Goal: Task Accomplishment & Management: Use online tool/utility

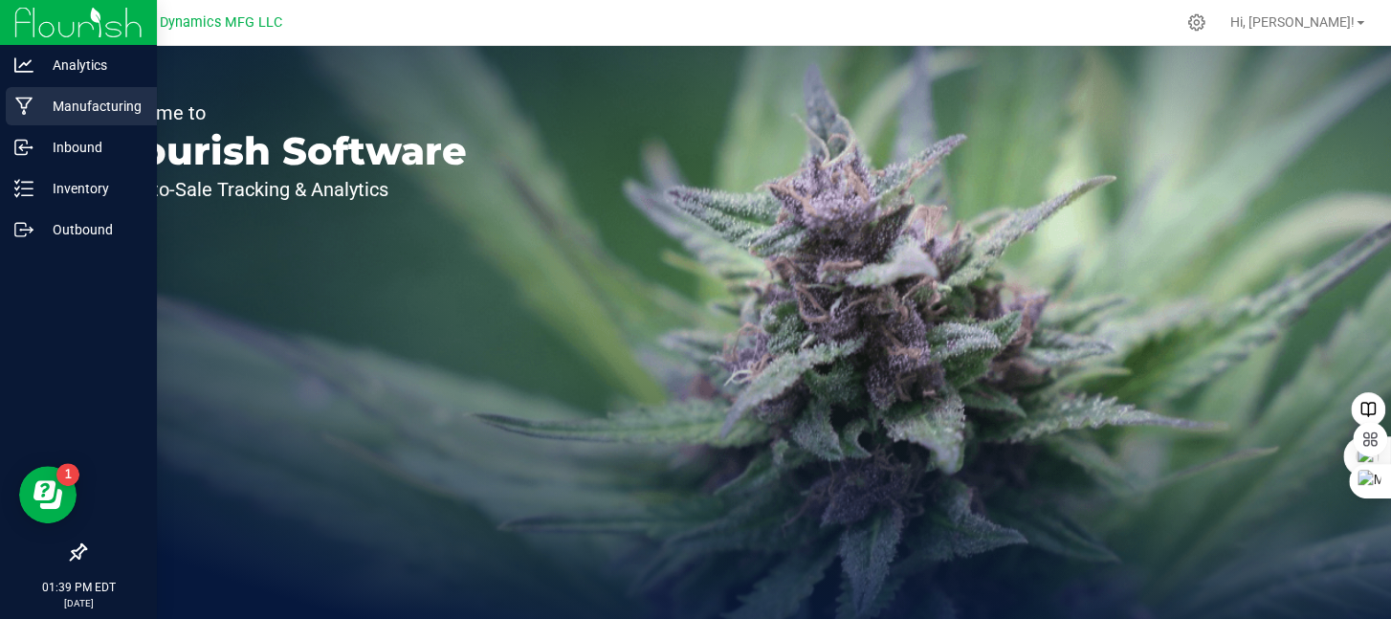
click at [21, 98] on icon at bounding box center [23, 107] width 17 height 18
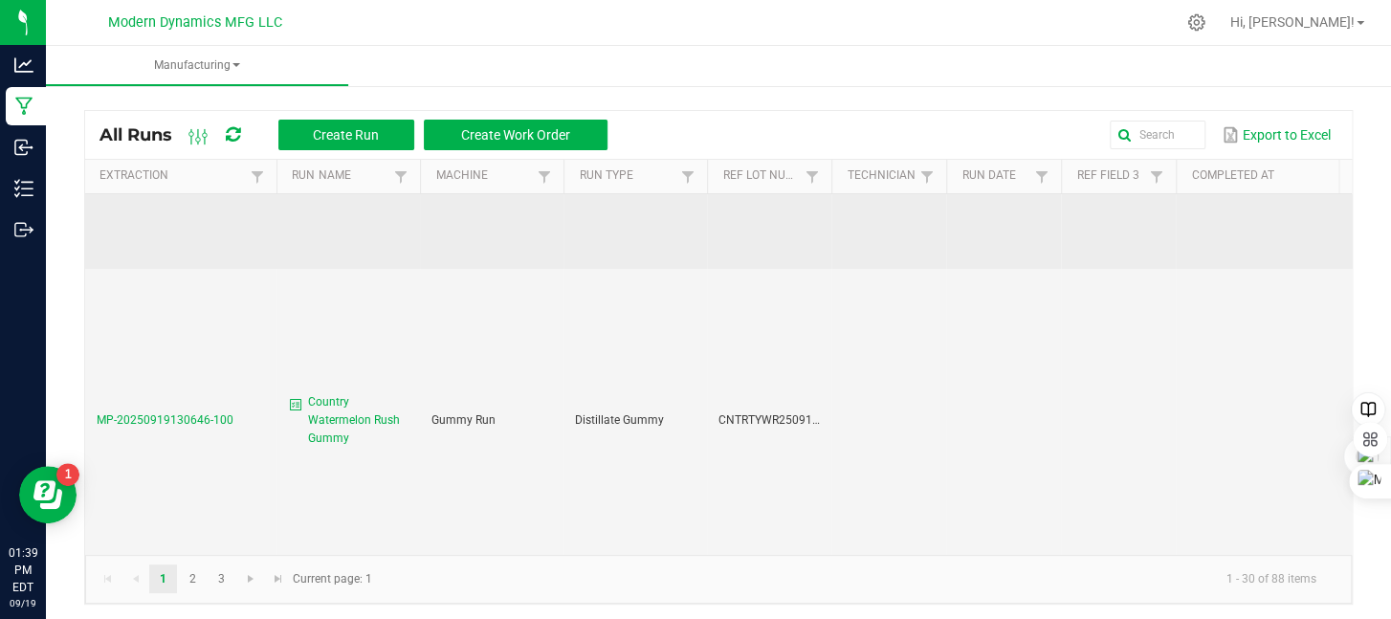
scroll to position [191, 0]
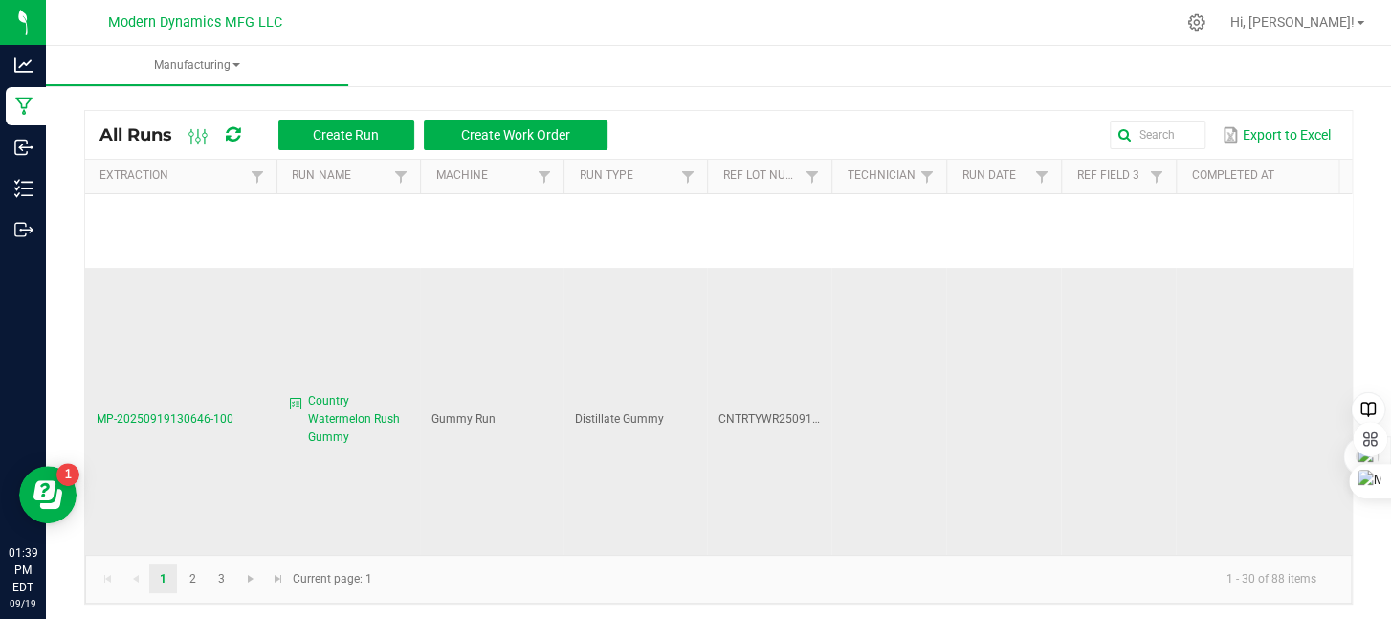
click at [375, 416] on span "Country Watermelon Rush Gummy" at bounding box center [358, 419] width 100 height 55
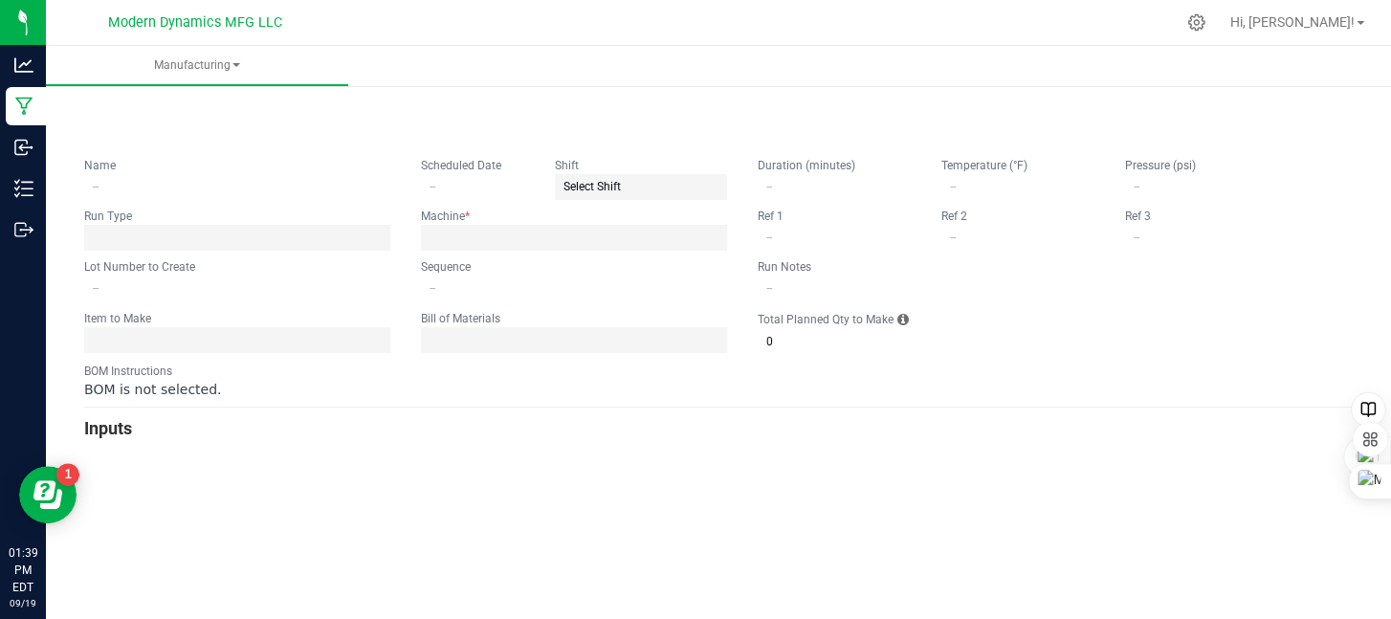
type input "Country Watermelon Rush Gummy"
type input "[DATE]"
type input "CNTRTYWR250919BULK"
type input "0"
type input "6,000"
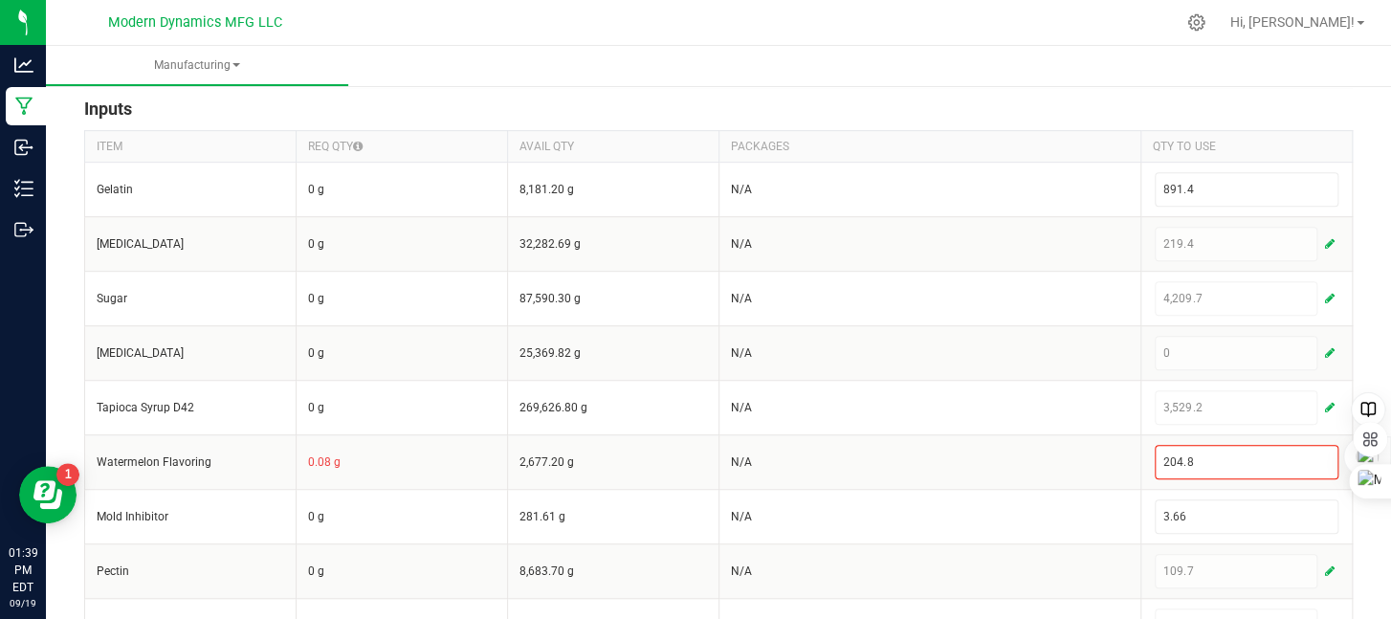
scroll to position [478, 0]
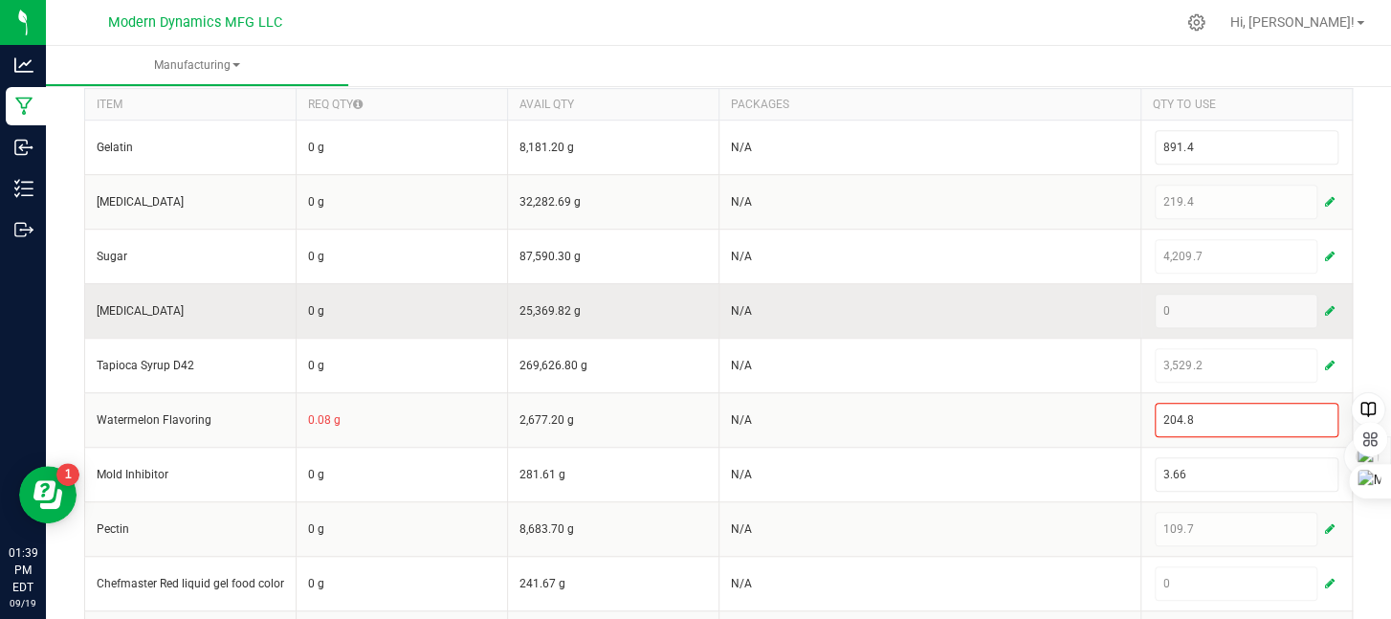
click at [1325, 309] on span "button" at bounding box center [1330, 310] width 10 height 15
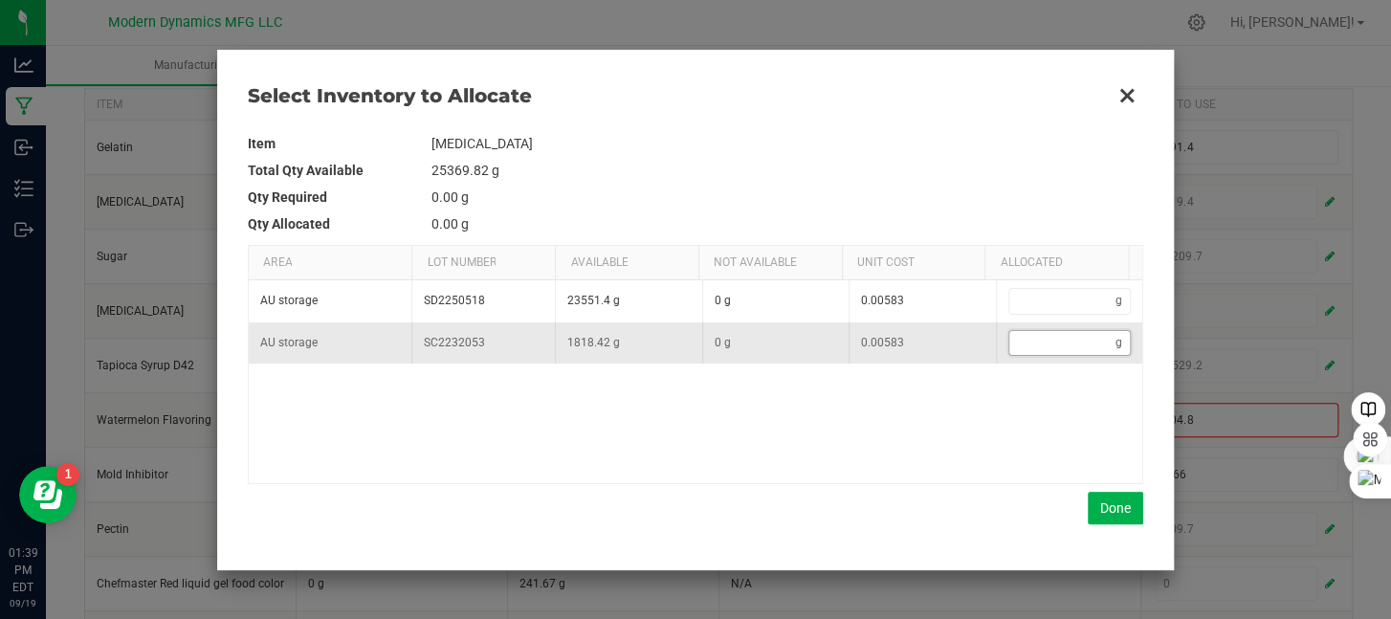
click at [1046, 341] on input "Data table" at bounding box center [1062, 343] width 107 height 24
type input "2"
type input "29"
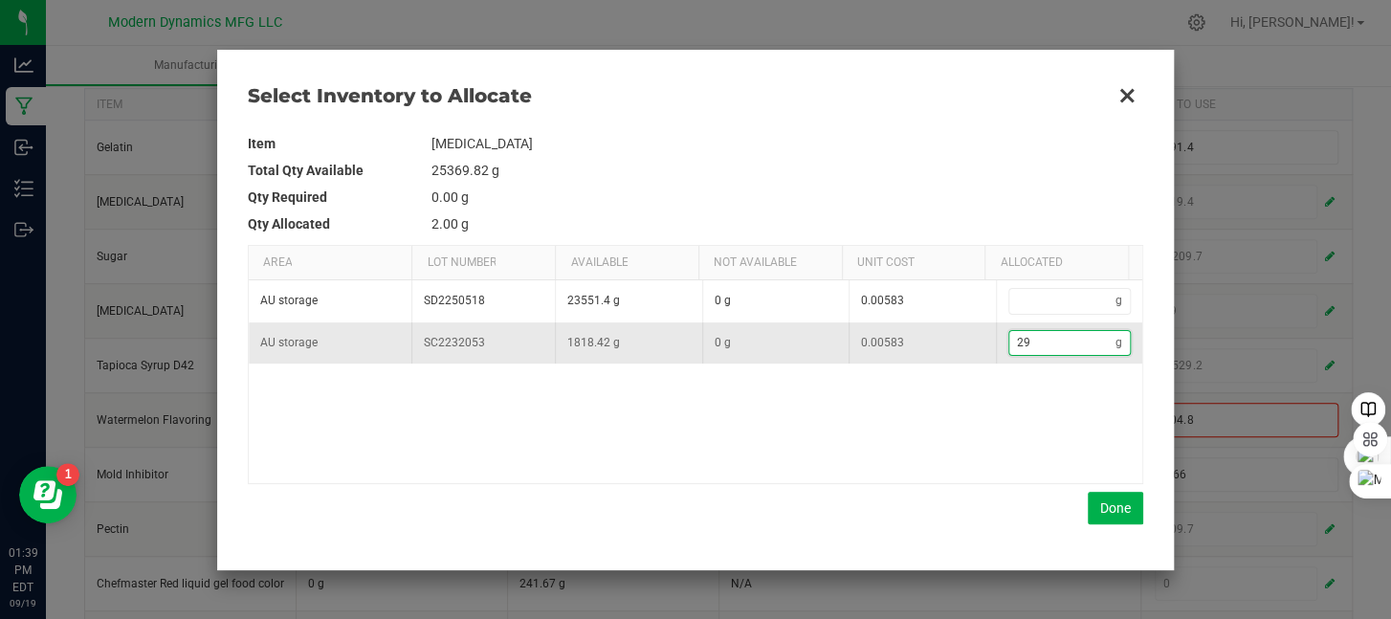
type input "299"
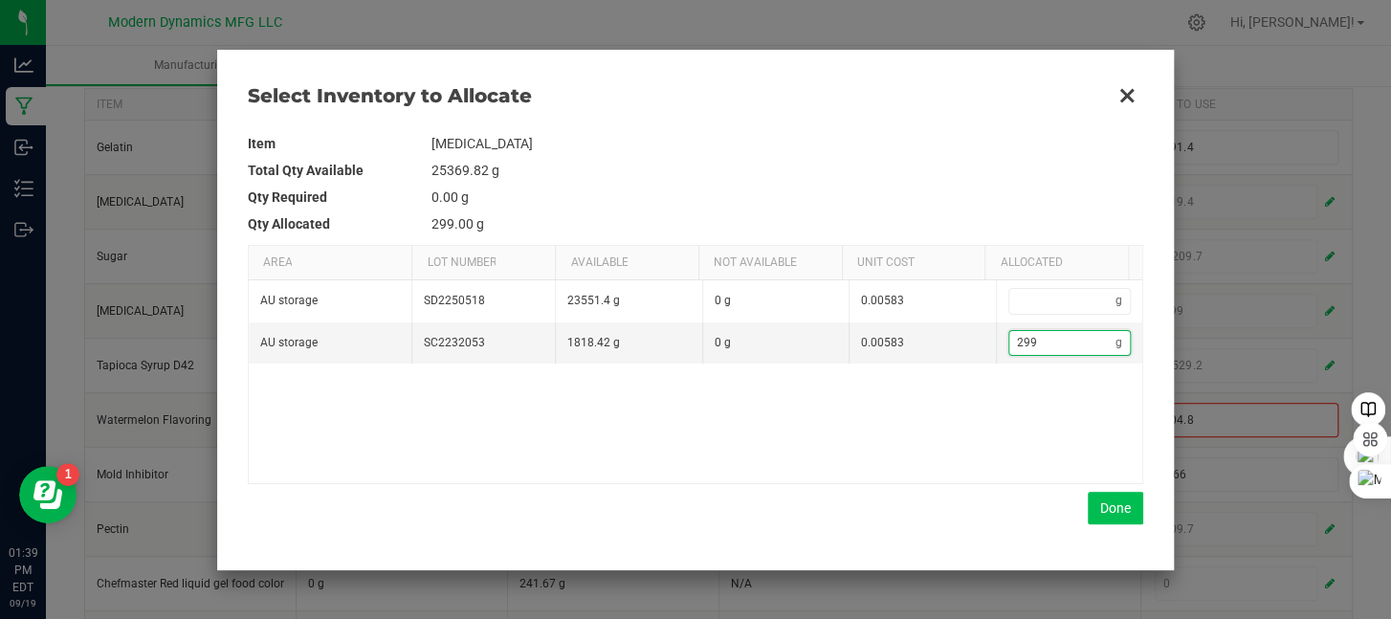
type input "299"
click at [1113, 513] on button "Done" at bounding box center [1115, 508] width 55 height 33
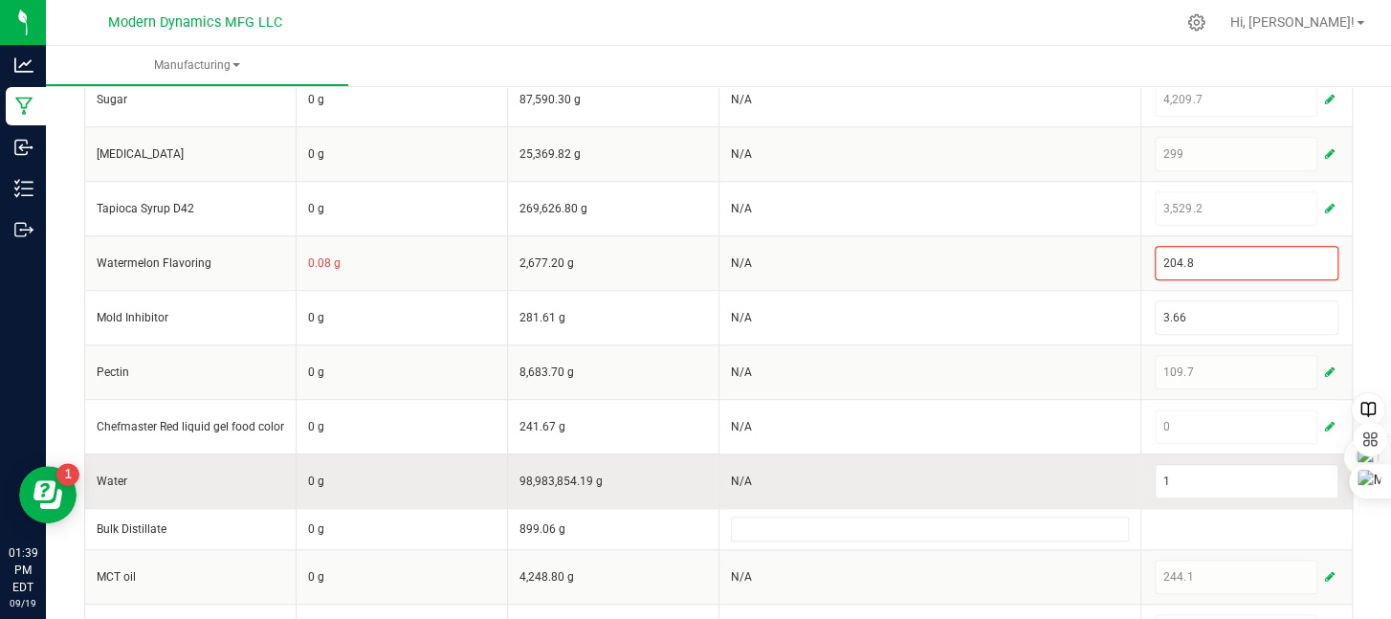
scroll to position [670, 0]
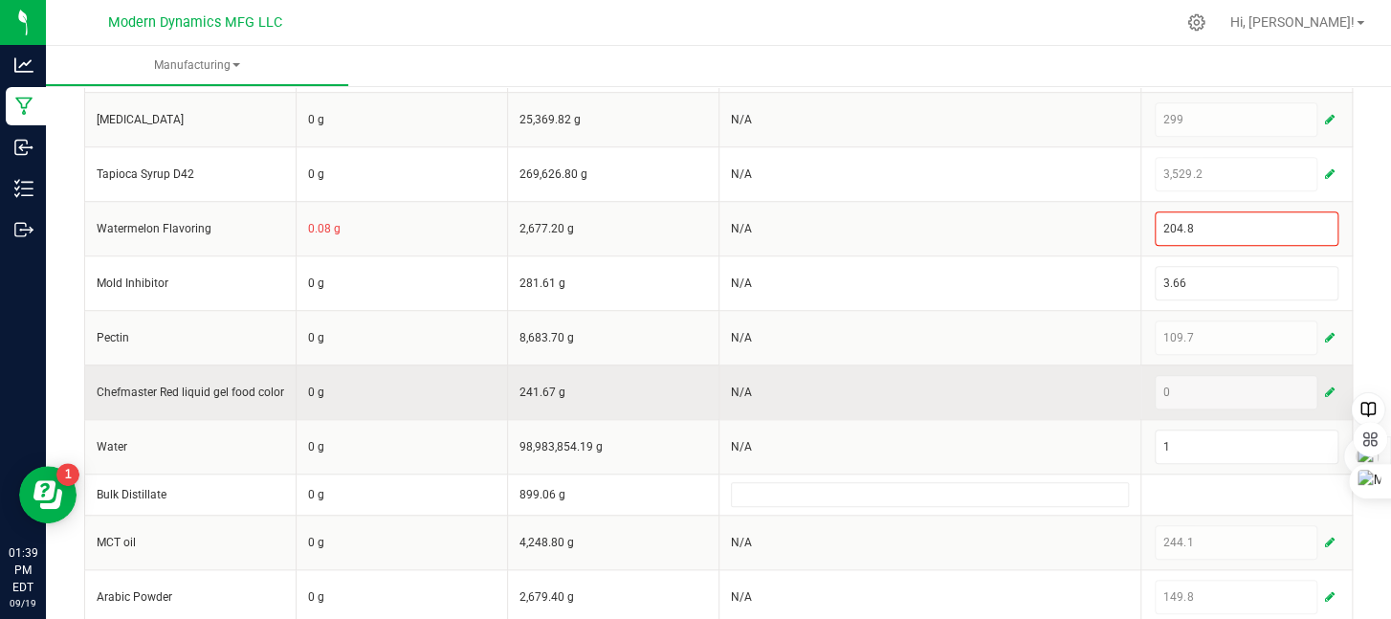
click at [1325, 386] on span "button" at bounding box center [1330, 392] width 10 height 15
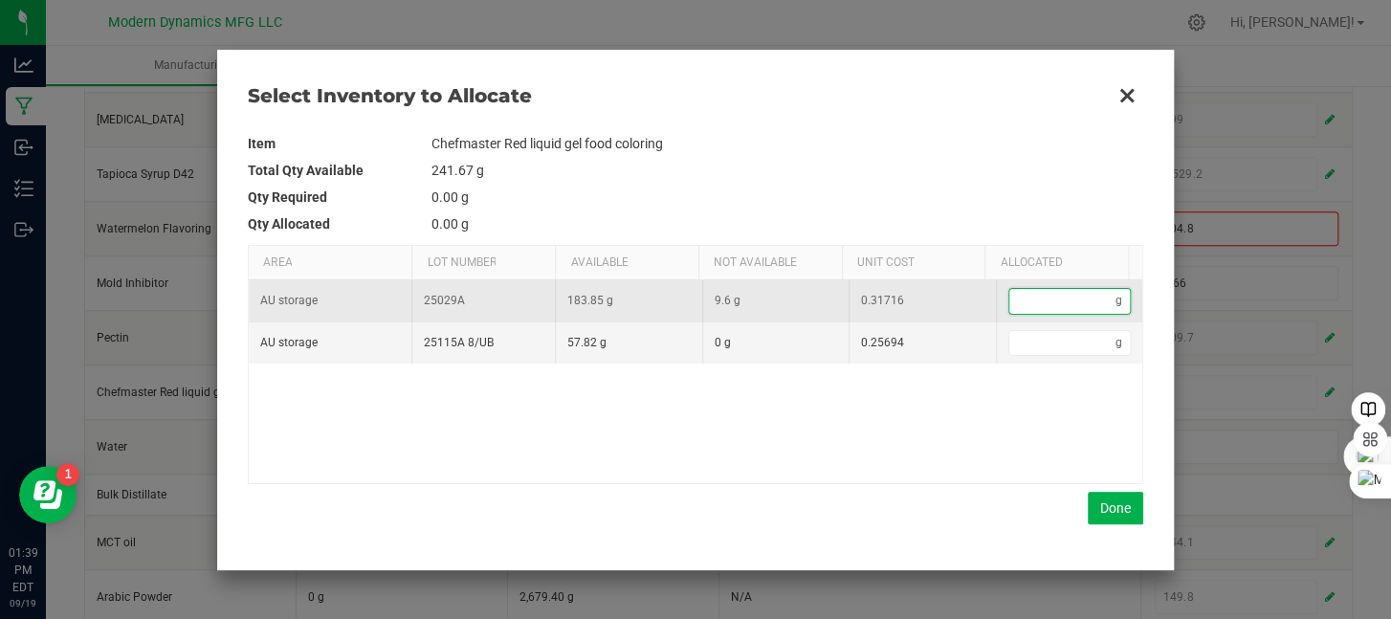
click at [1041, 295] on input "Data table" at bounding box center [1062, 301] width 107 height 24
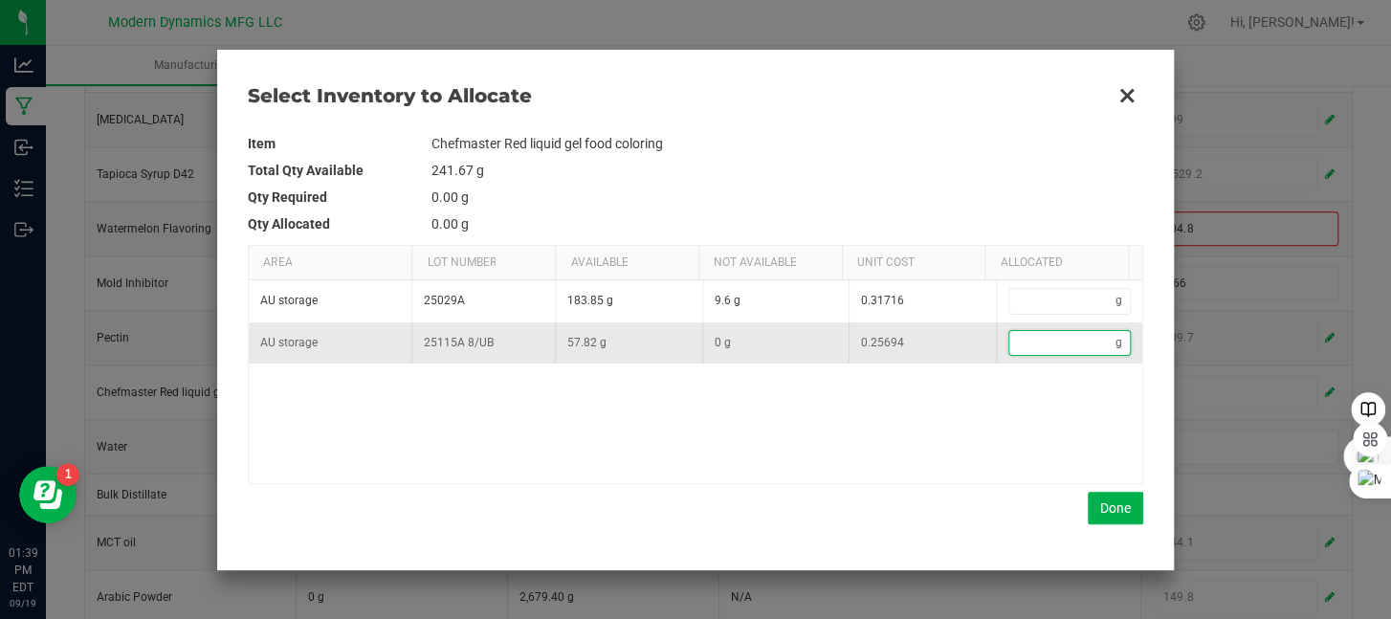
click at [1019, 340] on input "Data table" at bounding box center [1062, 343] width 107 height 24
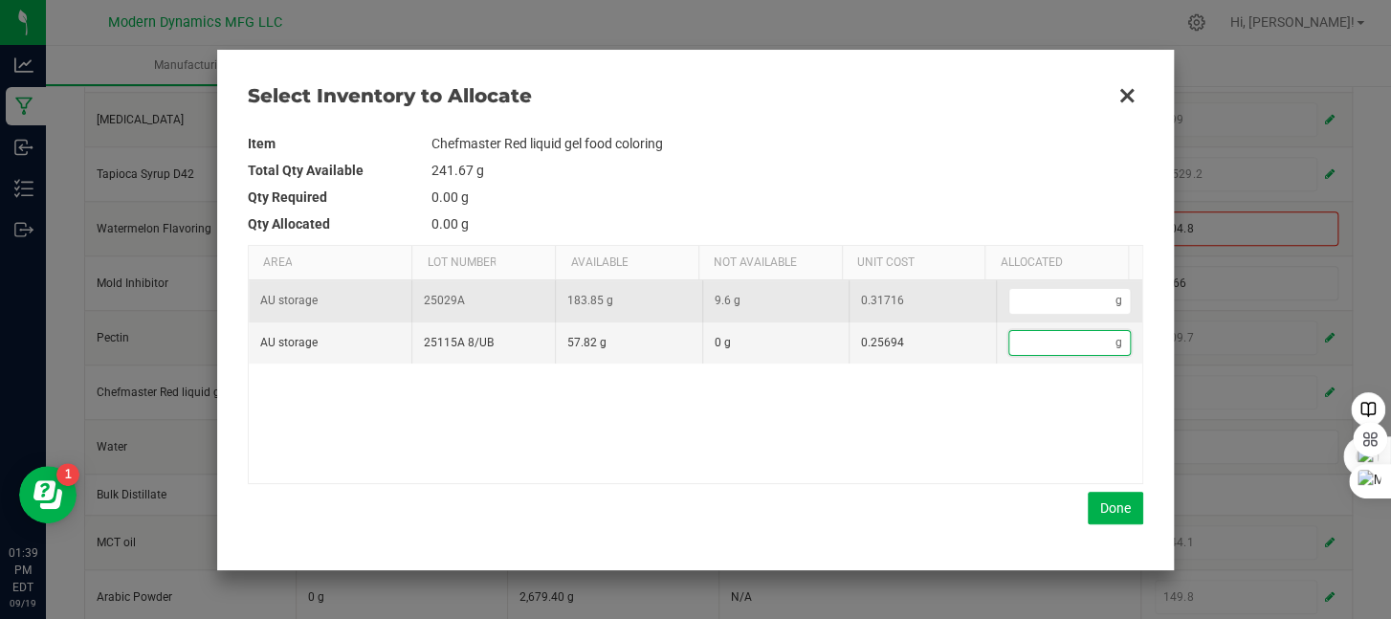
type input "9"
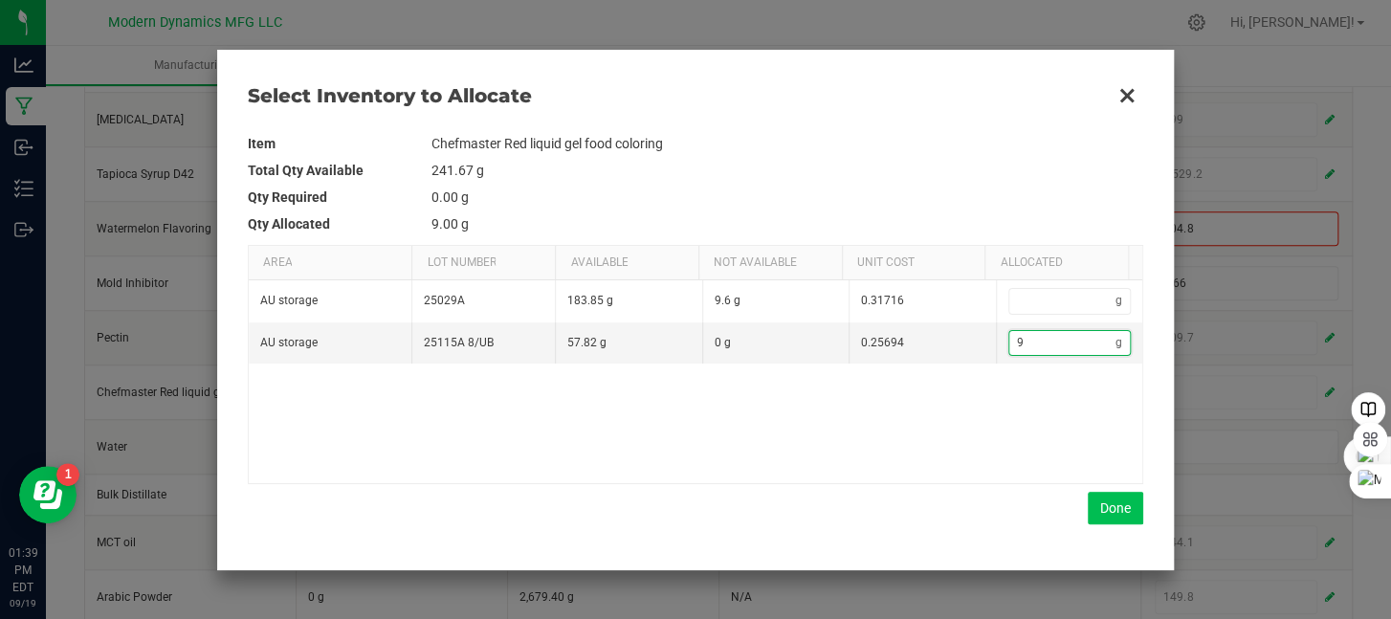
type input "9"
click at [1125, 508] on button "Done" at bounding box center [1115, 508] width 55 height 33
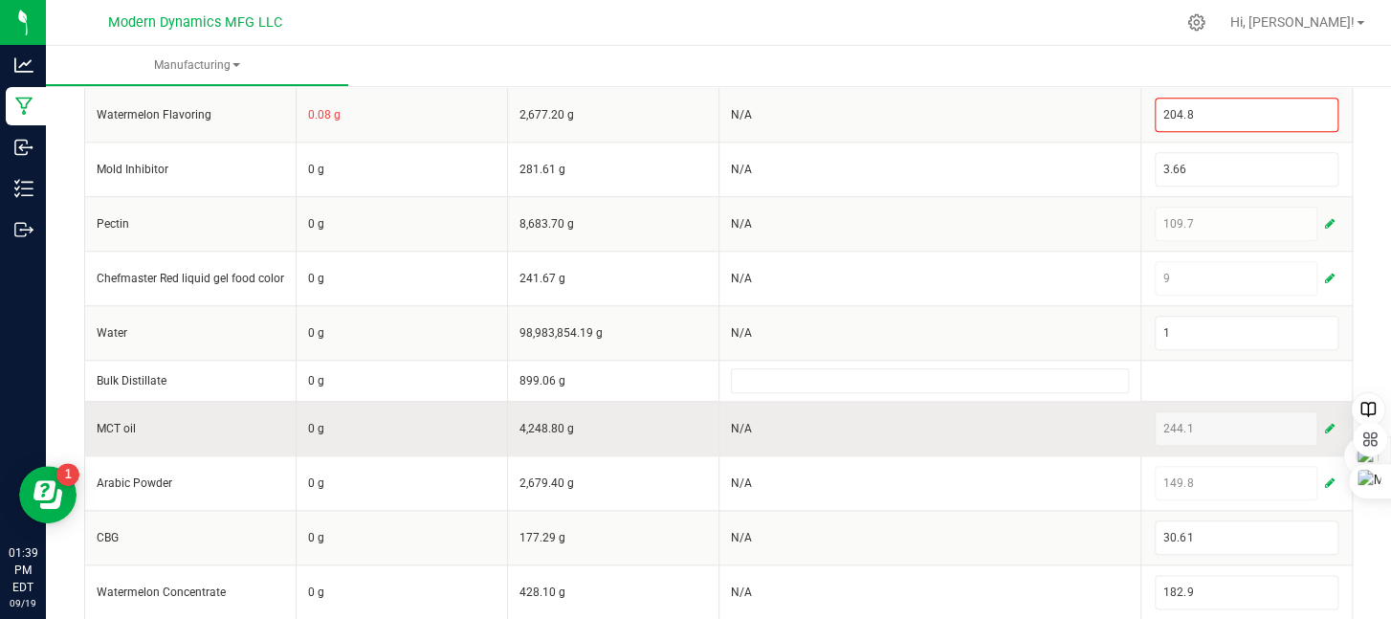
scroll to position [797, 0]
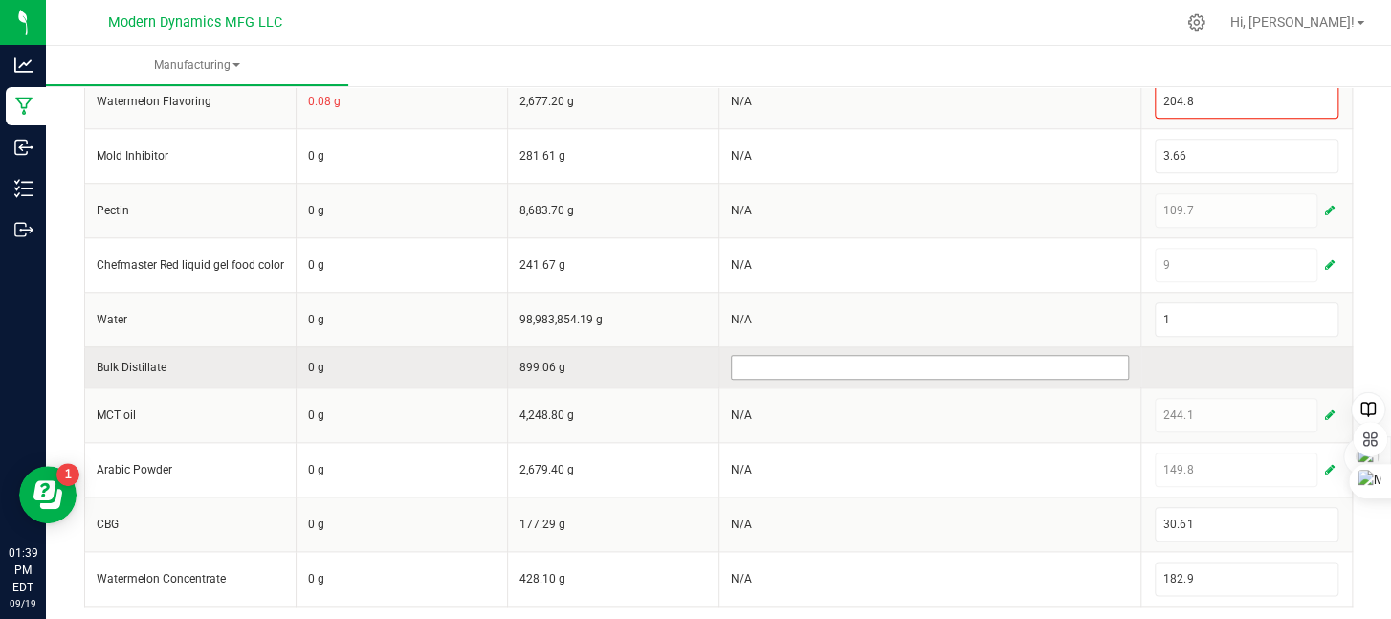
click at [821, 356] on input at bounding box center [930, 367] width 397 height 23
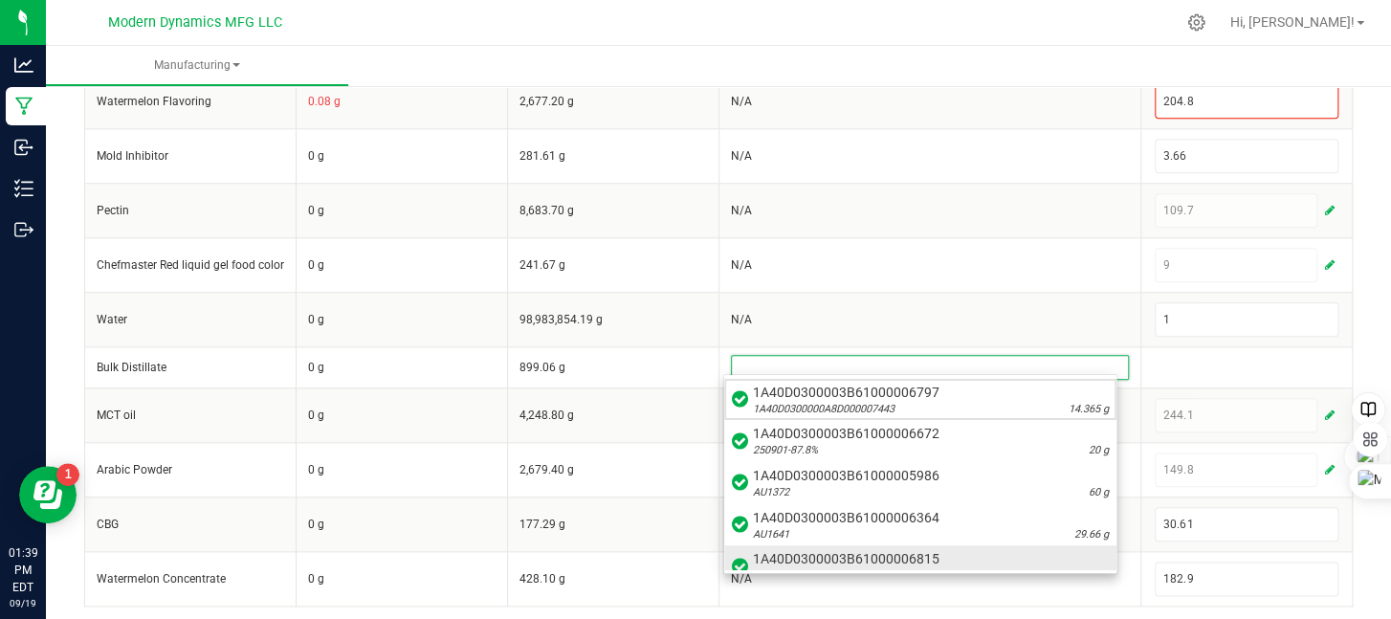
click at [927, 553] on span "1A40D0300003B61000006815" at bounding box center [931, 558] width 356 height 19
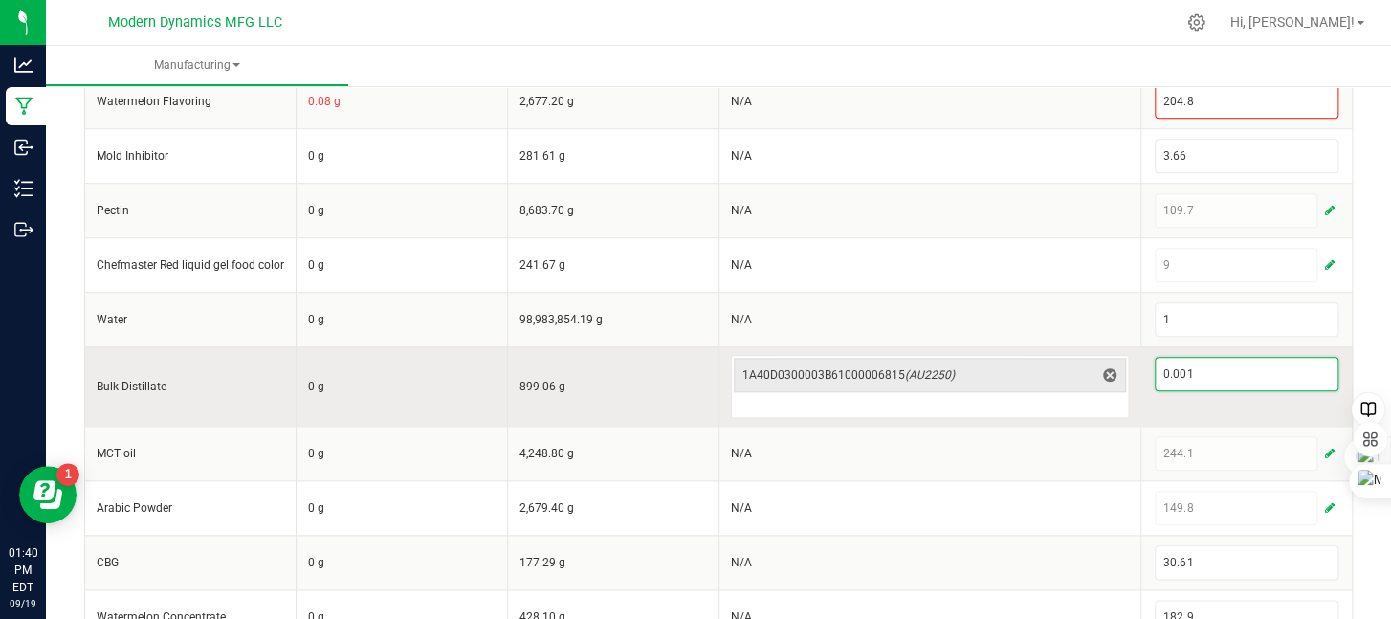
click at [1209, 366] on input "0.001" at bounding box center [1247, 374] width 182 height 33
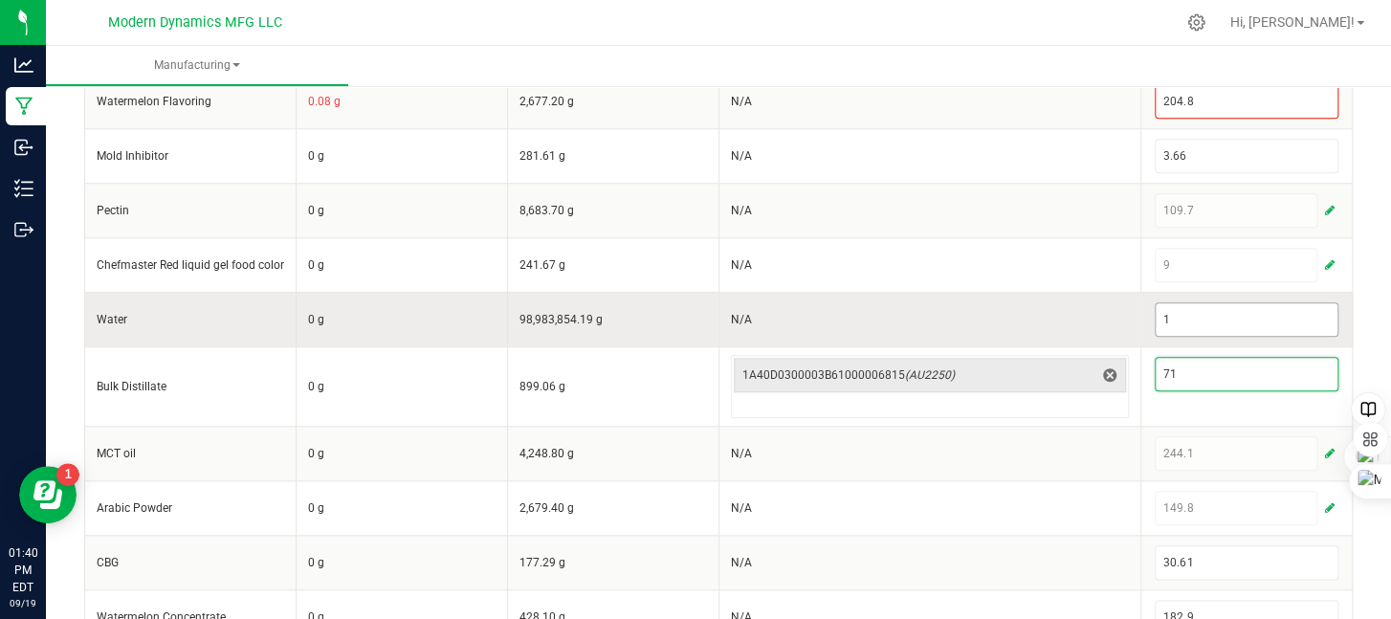
type input "71"
click at [1206, 308] on input "1" at bounding box center [1247, 319] width 182 height 33
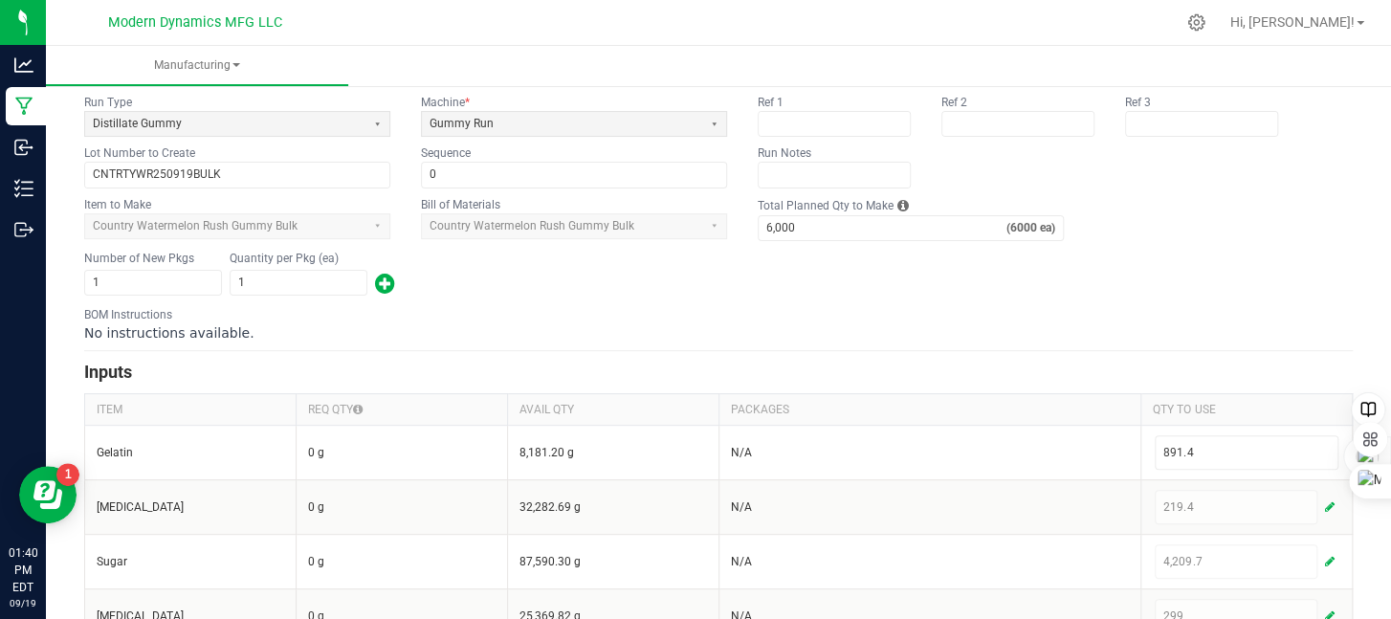
scroll to position [0, 0]
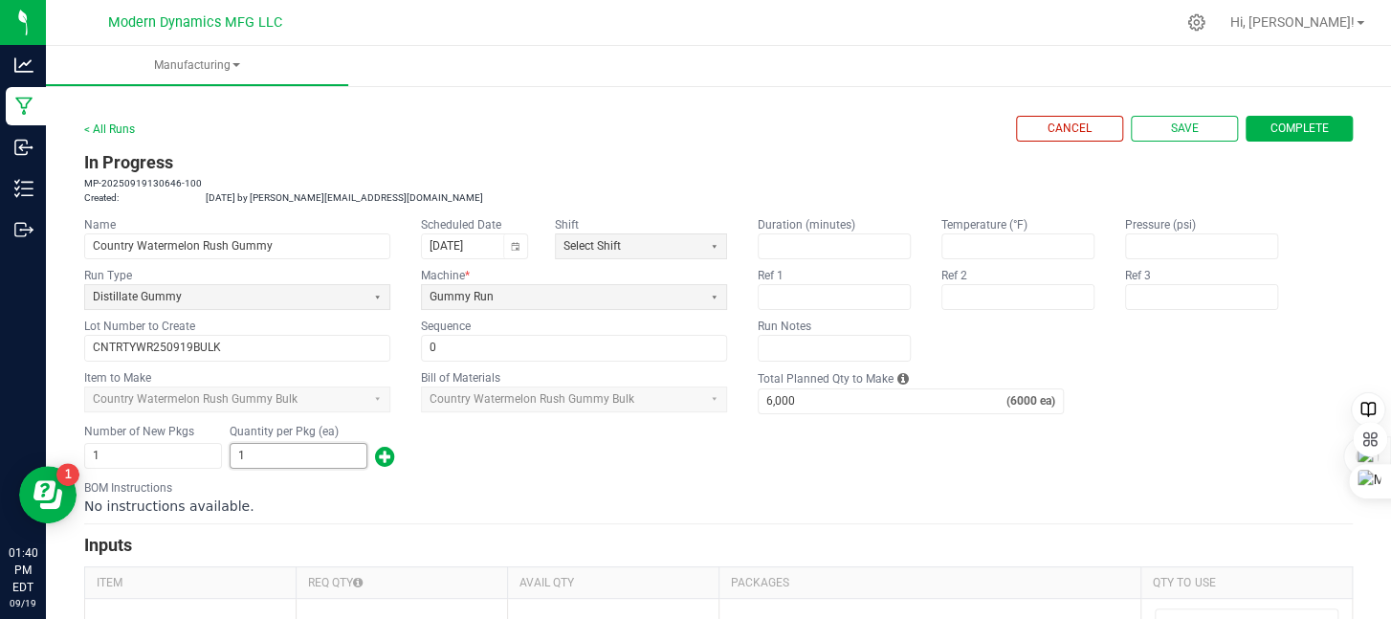
type input "2,889"
click at [302, 450] on input "1" at bounding box center [299, 456] width 136 height 24
type input "4,980"
click at [566, 453] on div "Number of New Pkgs 1 Quantity per Pkg (ea) 4,980" at bounding box center [718, 447] width 1268 height 50
click at [875, 149] on h3 "In Progress" at bounding box center [718, 162] width 1268 height 27
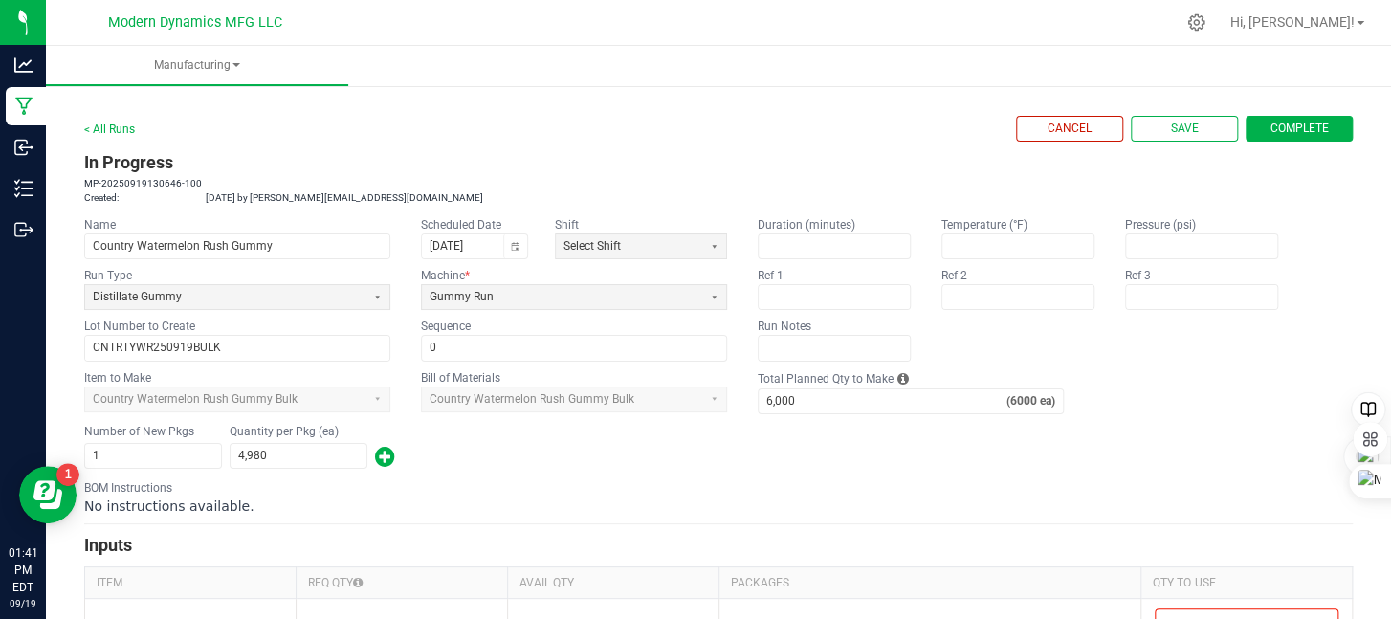
click at [1281, 126] on span "Complete" at bounding box center [1299, 129] width 58 height 16
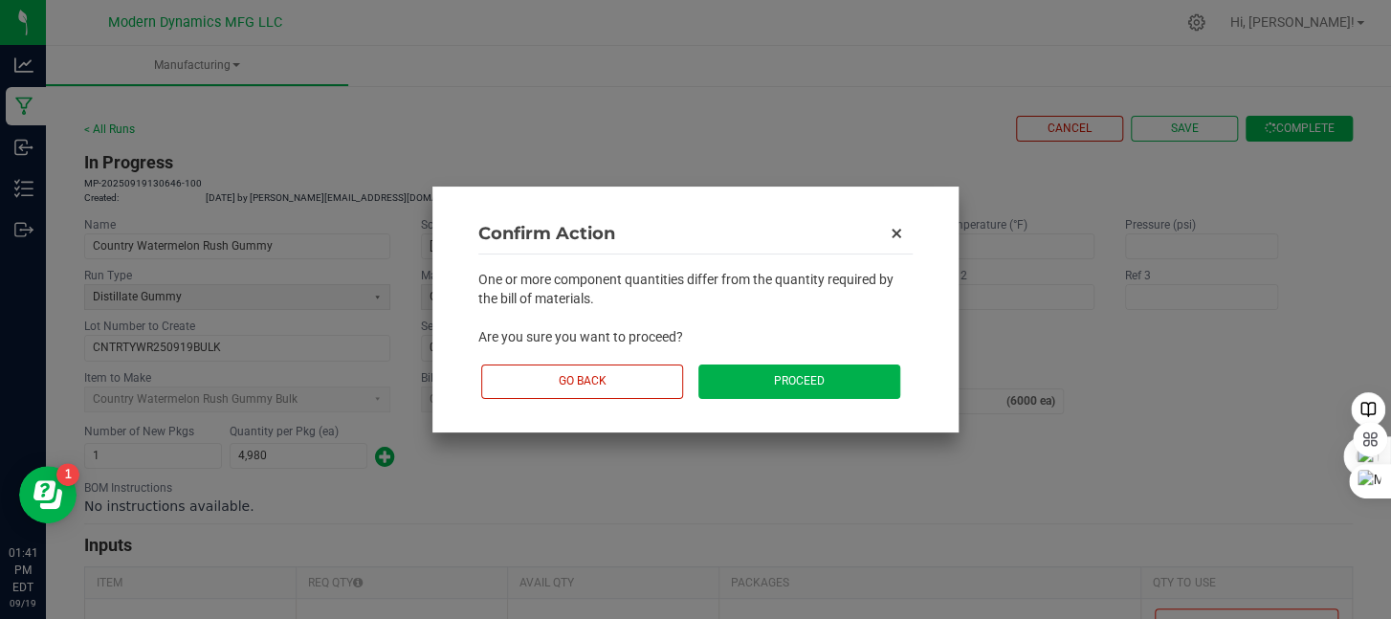
click at [807, 379] on button "Proceed" at bounding box center [799, 380] width 202 height 33
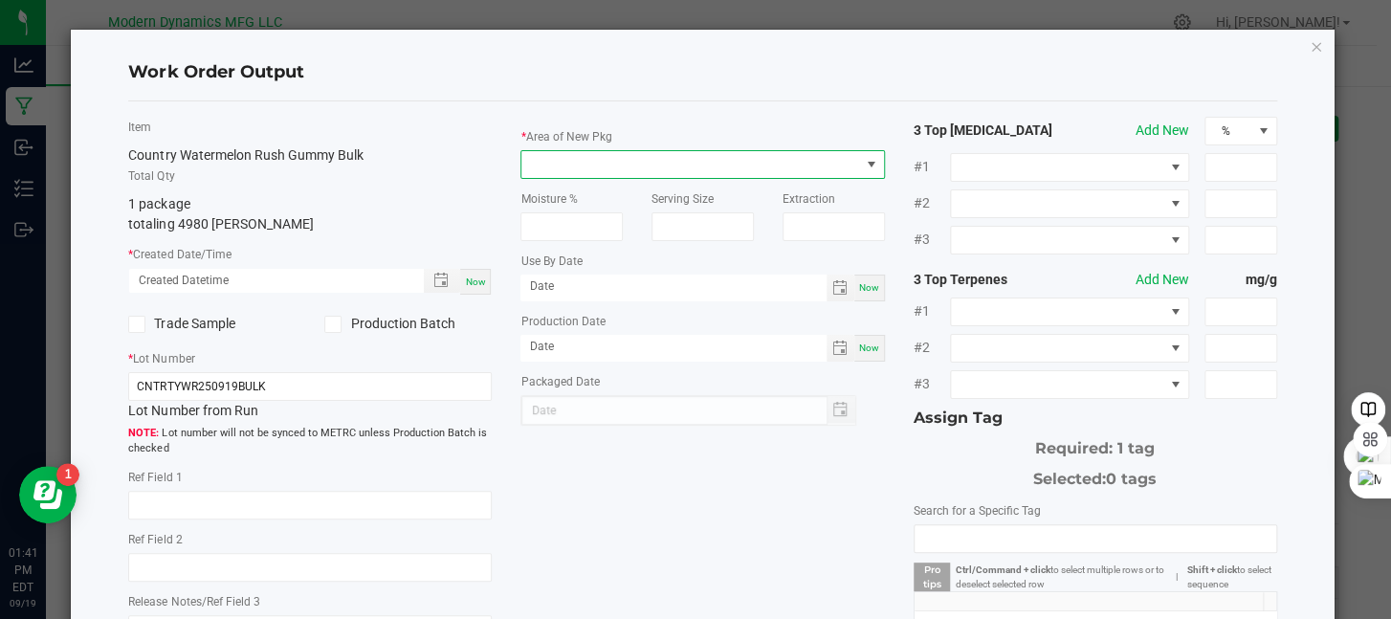
click at [620, 162] on span at bounding box center [690, 164] width 338 height 27
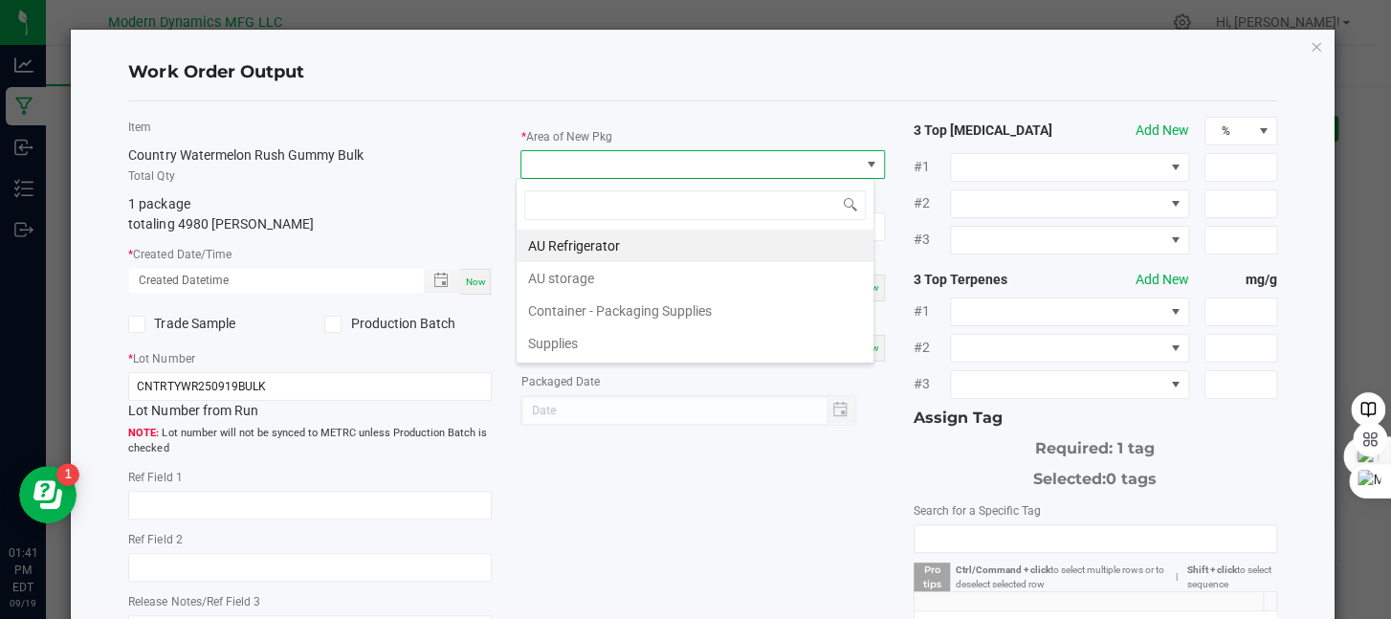
scroll to position [28, 360]
click at [617, 272] on li "AU storage" at bounding box center [695, 278] width 357 height 33
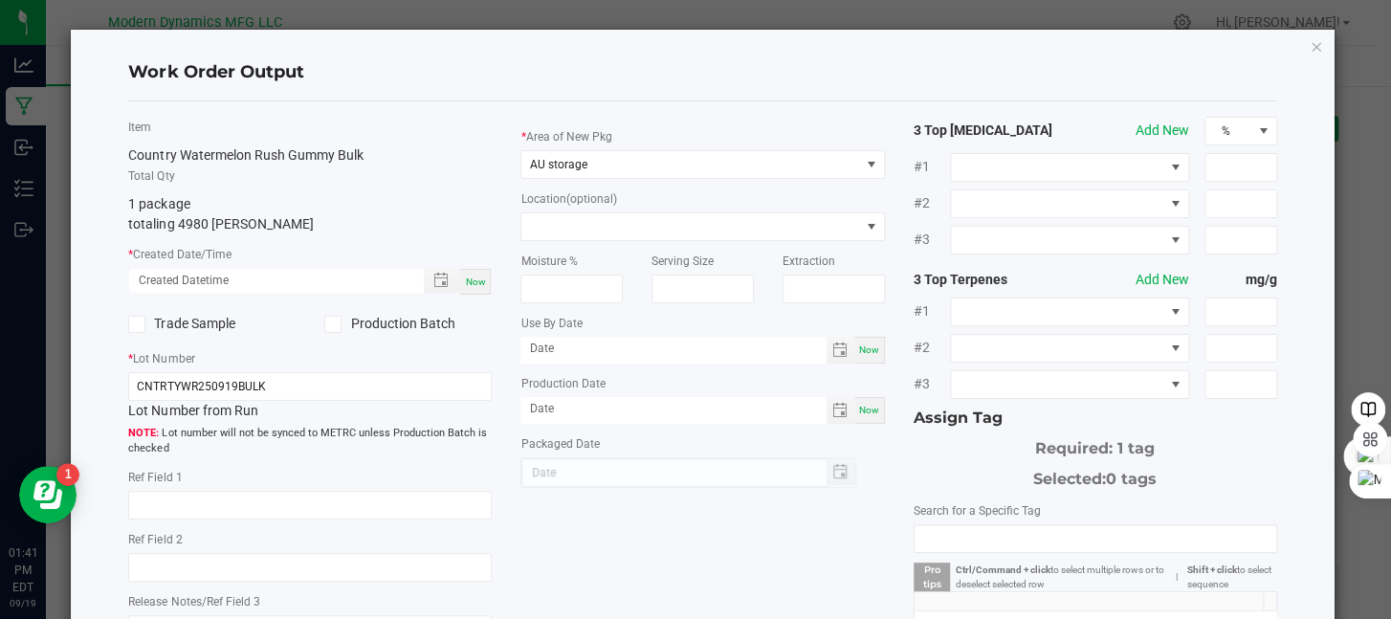
click at [471, 291] on div "Now" at bounding box center [475, 282] width 31 height 26
type input "[DATE] 1:41 PM"
type input "[DATE]"
click at [335, 333] on label "Production Batch" at bounding box center [407, 324] width 167 height 20
click at [0, 0] on input "Production Batch" at bounding box center [0, 0] width 0 height 0
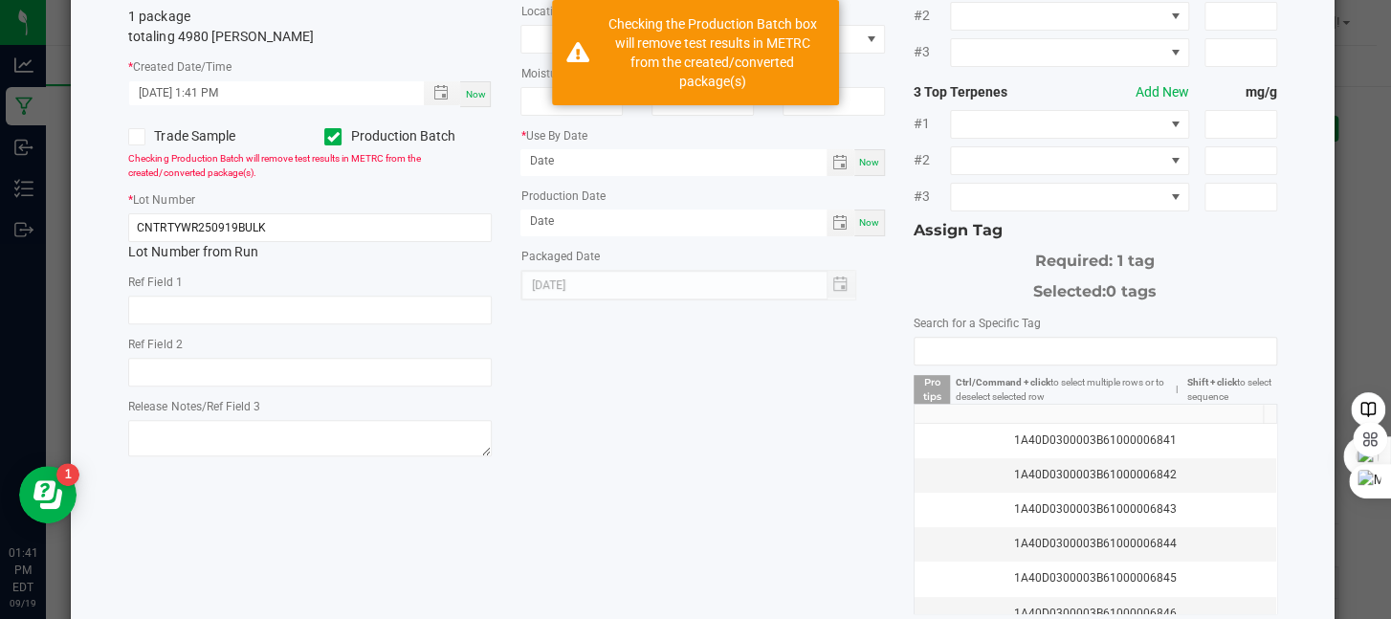
scroll to position [96, 0]
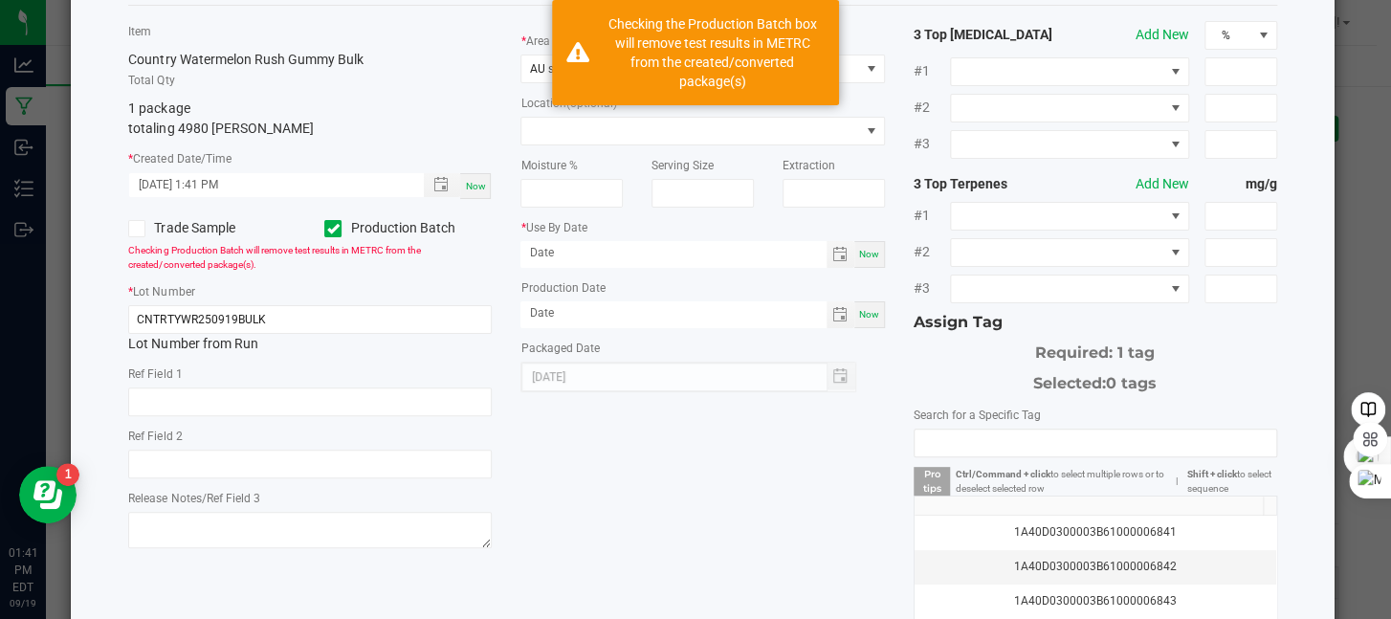
click at [867, 316] on span "Now" at bounding box center [869, 314] width 20 height 11
type input "[DATE]"
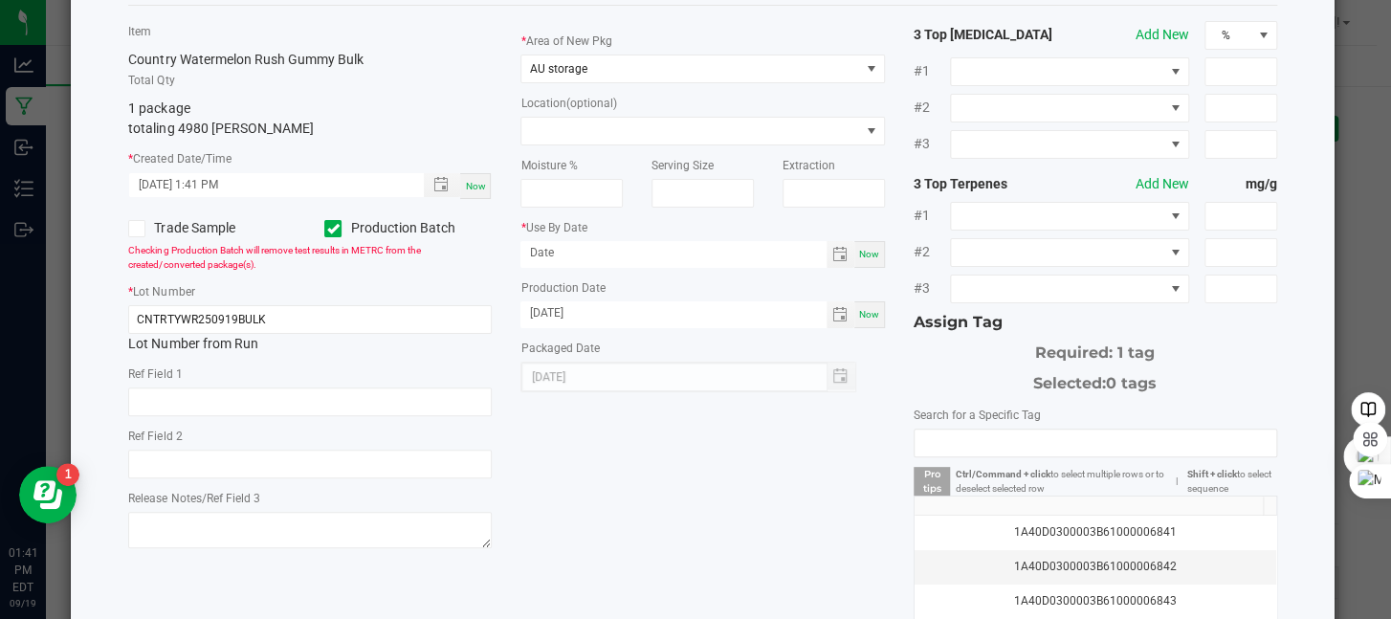
click at [869, 261] on div "Now" at bounding box center [869, 254] width 31 height 27
click at [584, 250] on input "[DATE]" at bounding box center [672, 253] width 305 height 24
type input "[DATE]"
drag, startPoint x: 624, startPoint y: 489, endPoint x: 807, endPoint y: 485, distance: 183.7
click at [630, 487] on div "Item Country Watermelon Rush Gummy Bulk Total Qty 1 package totaling 4980 [PERS…" at bounding box center [702, 363] width 1177 height 685
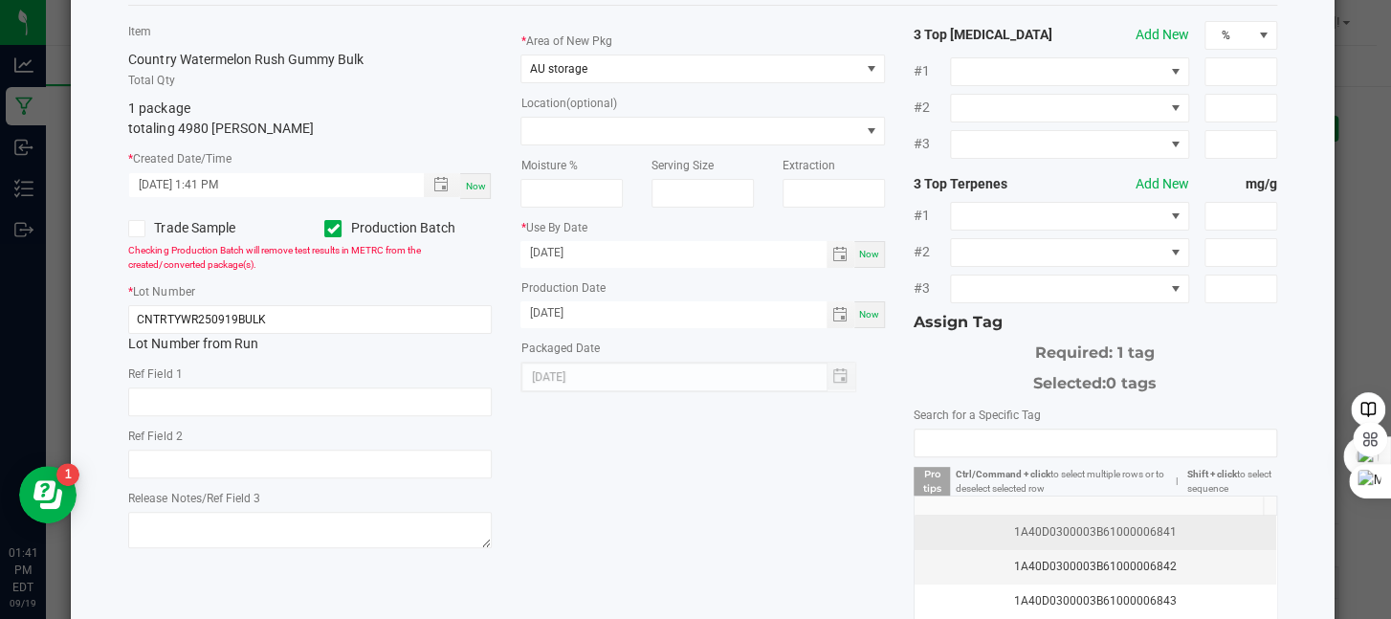
click at [1102, 523] on div "1A40D0300003B61000006841" at bounding box center [1095, 532] width 339 height 18
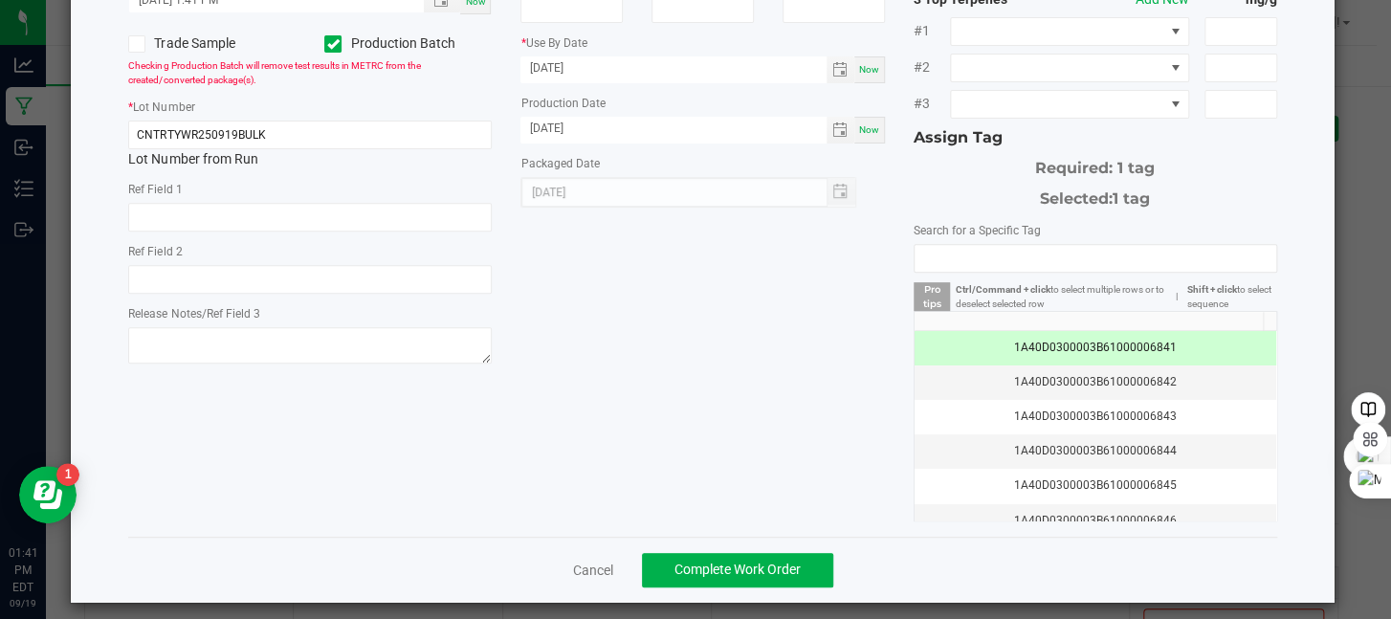
scroll to position [290, 0]
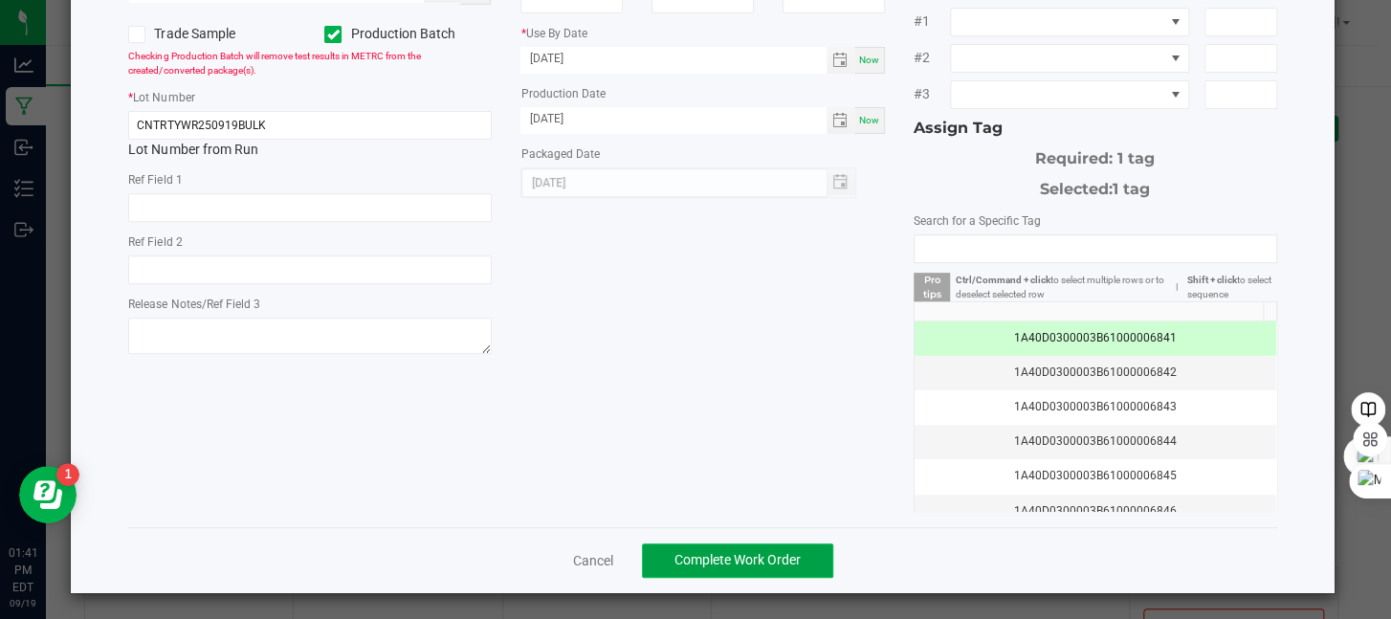
click at [771, 552] on span "Complete Work Order" at bounding box center [737, 559] width 126 height 15
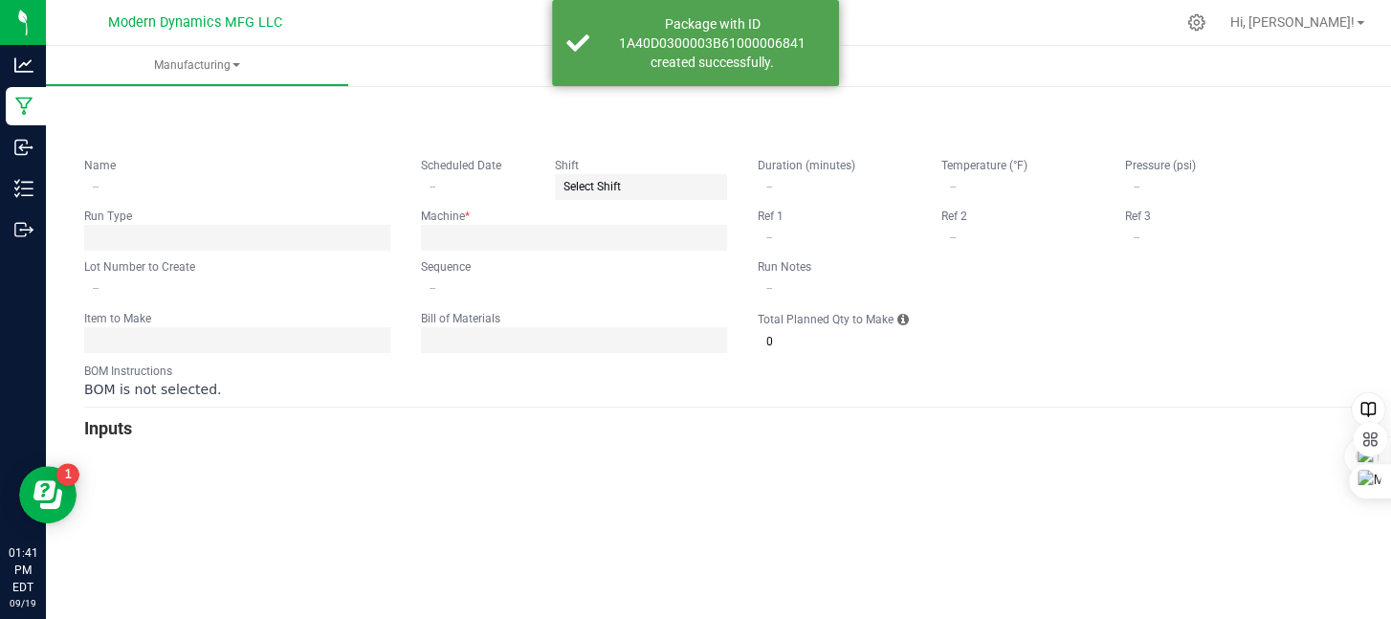
type input "Country Watermelon Rush Gummy"
type input "[DATE]"
type input "CNTRTYWR250919BULK"
type input "0"
type input "6,000"
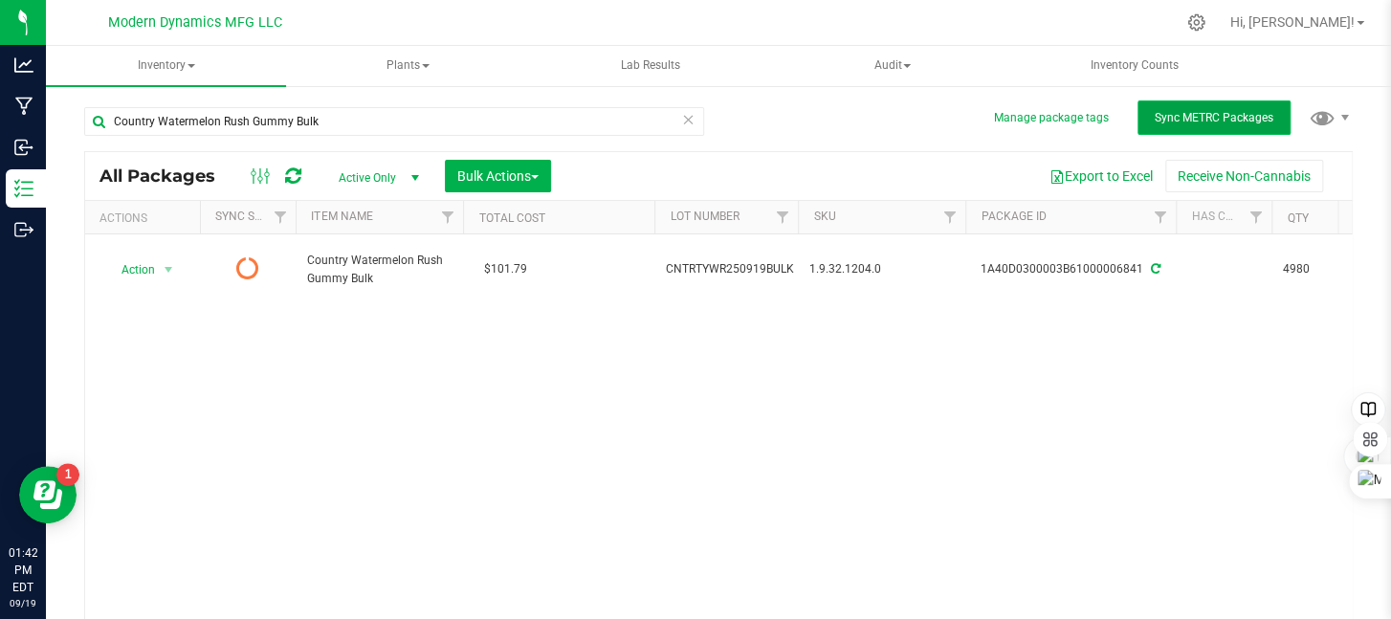
click at [1167, 133] on button "Sync METRC Packages" at bounding box center [1213, 117] width 153 height 34
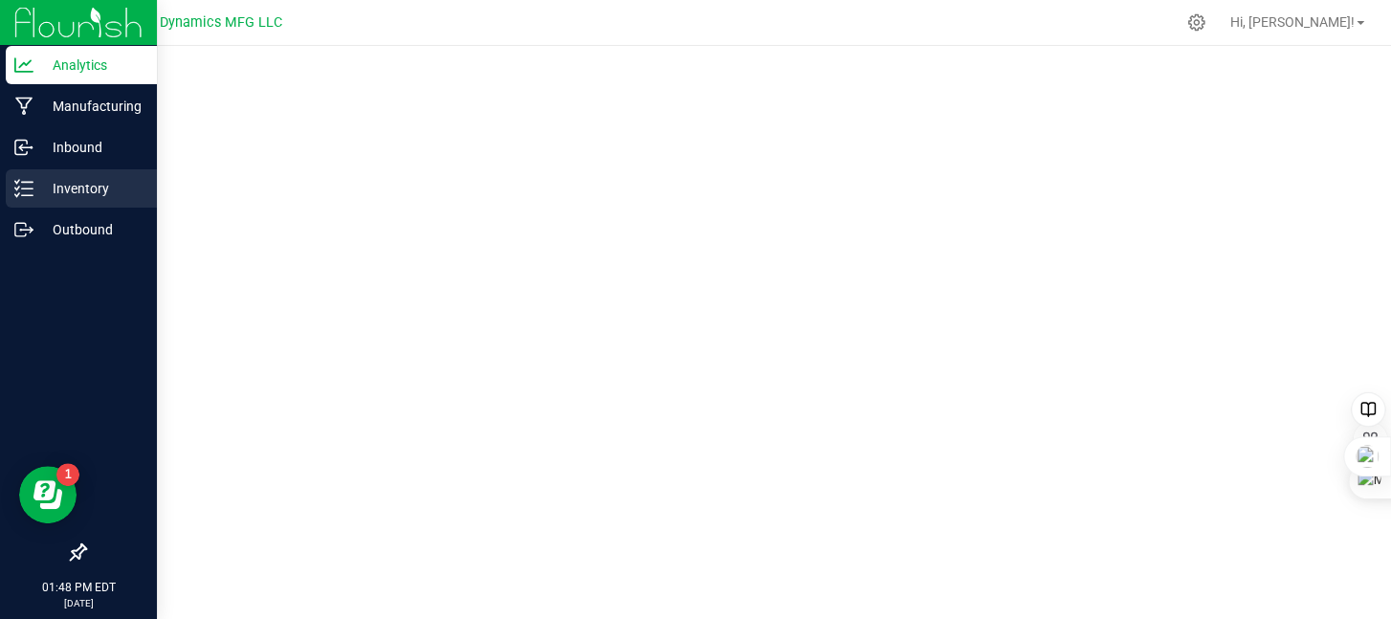
click at [32, 185] on icon at bounding box center [23, 188] width 19 height 19
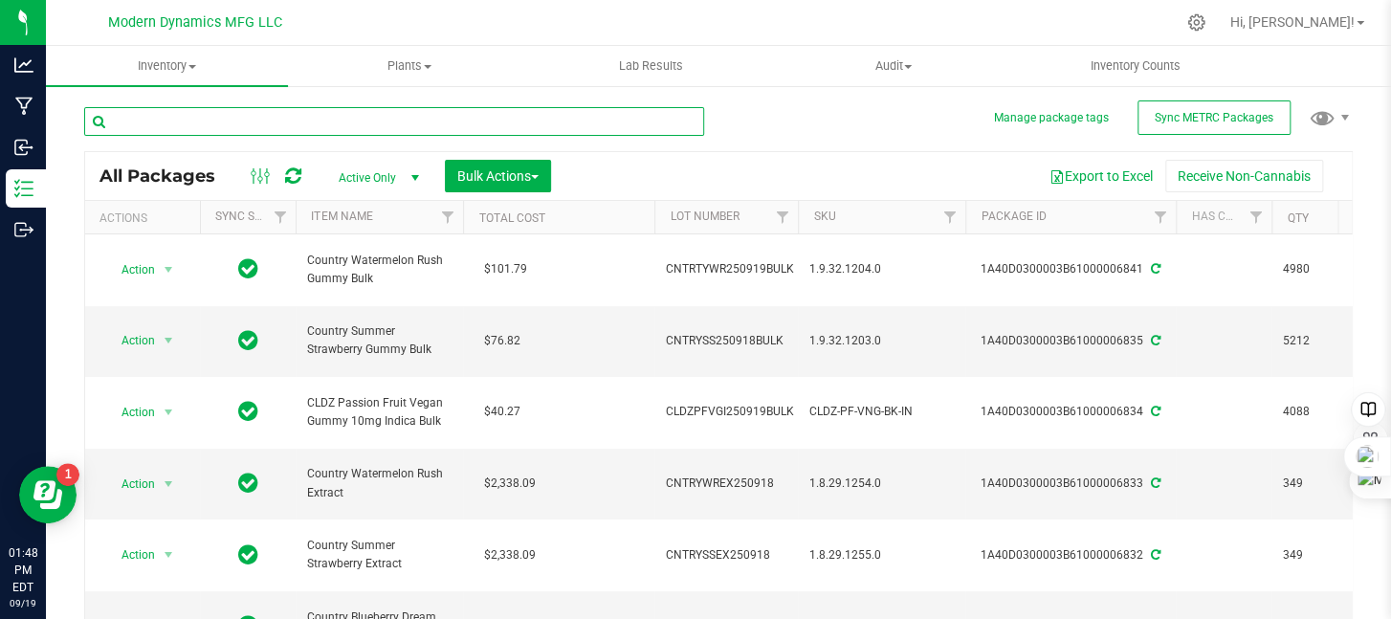
click at [165, 114] on input "text" at bounding box center [394, 121] width 620 height 29
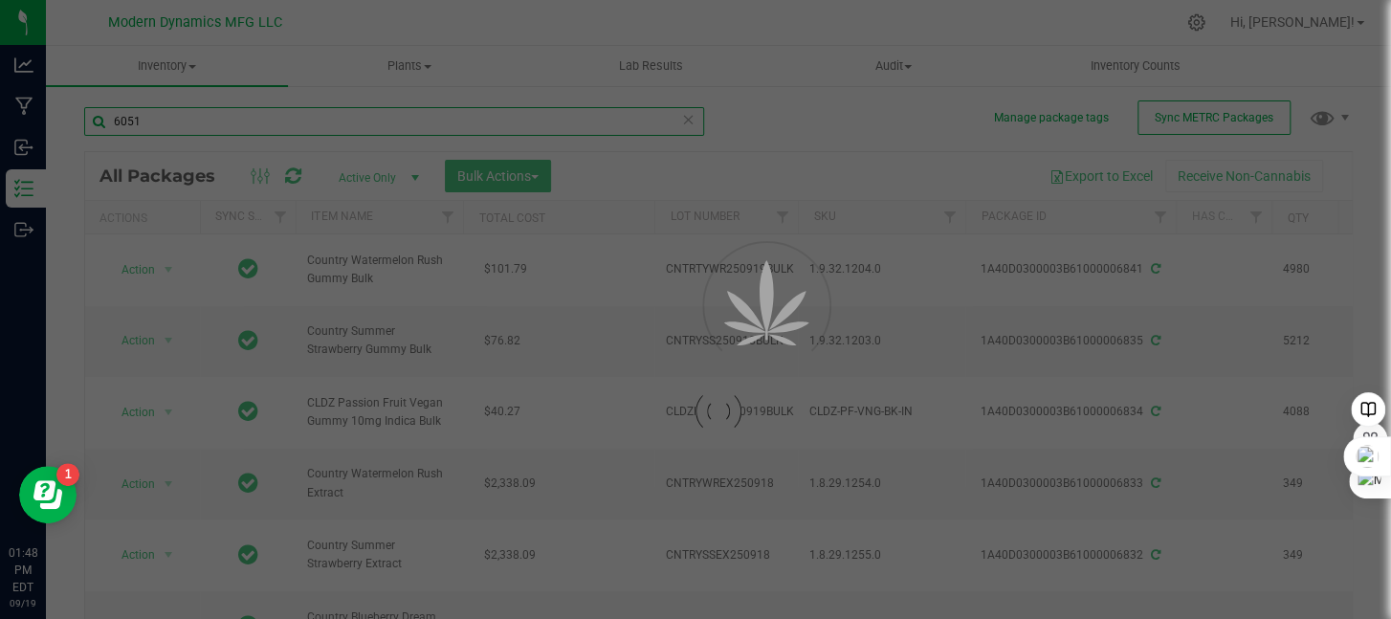
type input "6051"
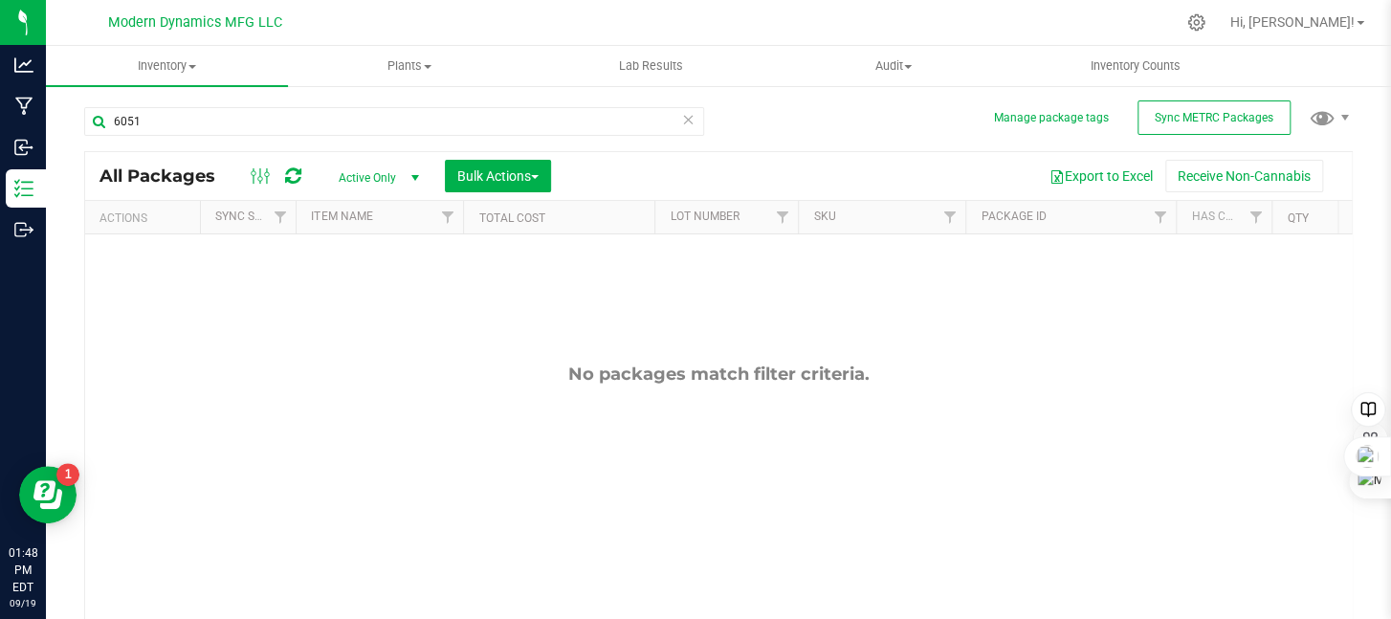
click at [417, 176] on span "select" at bounding box center [415, 177] width 15 height 15
click at [380, 291] on li "All" at bounding box center [373, 294] width 103 height 29
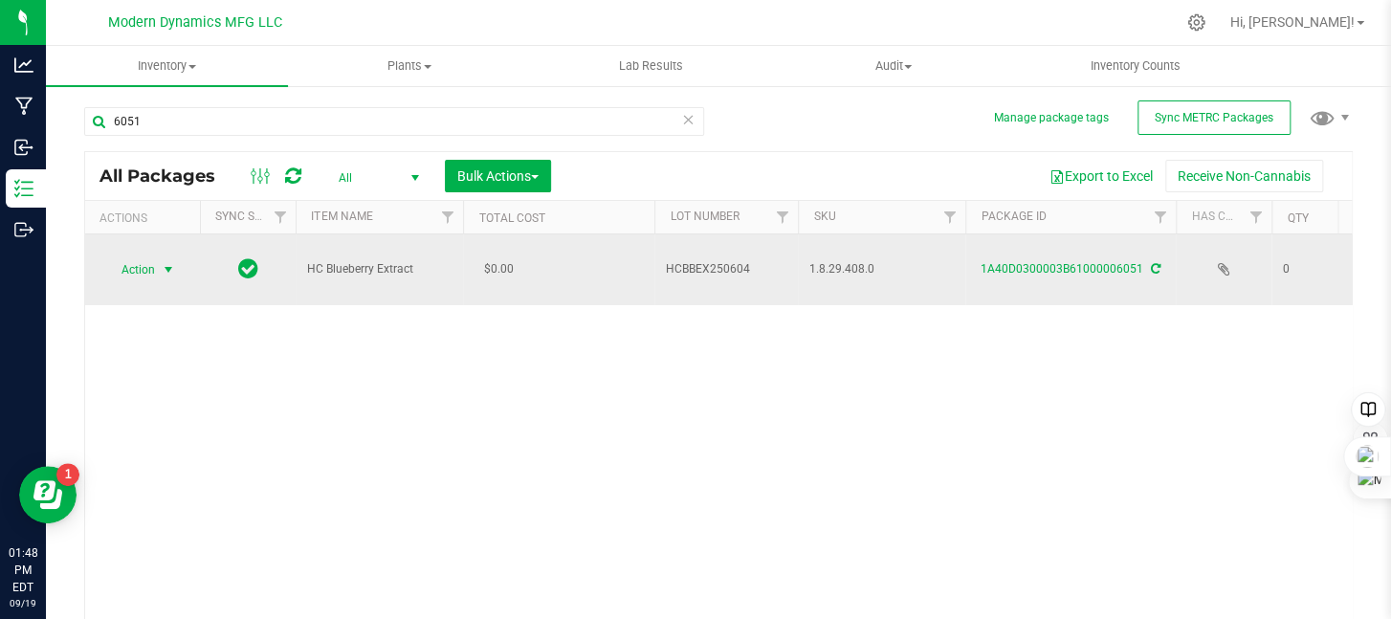
click at [172, 262] on span "select" at bounding box center [168, 269] width 15 height 15
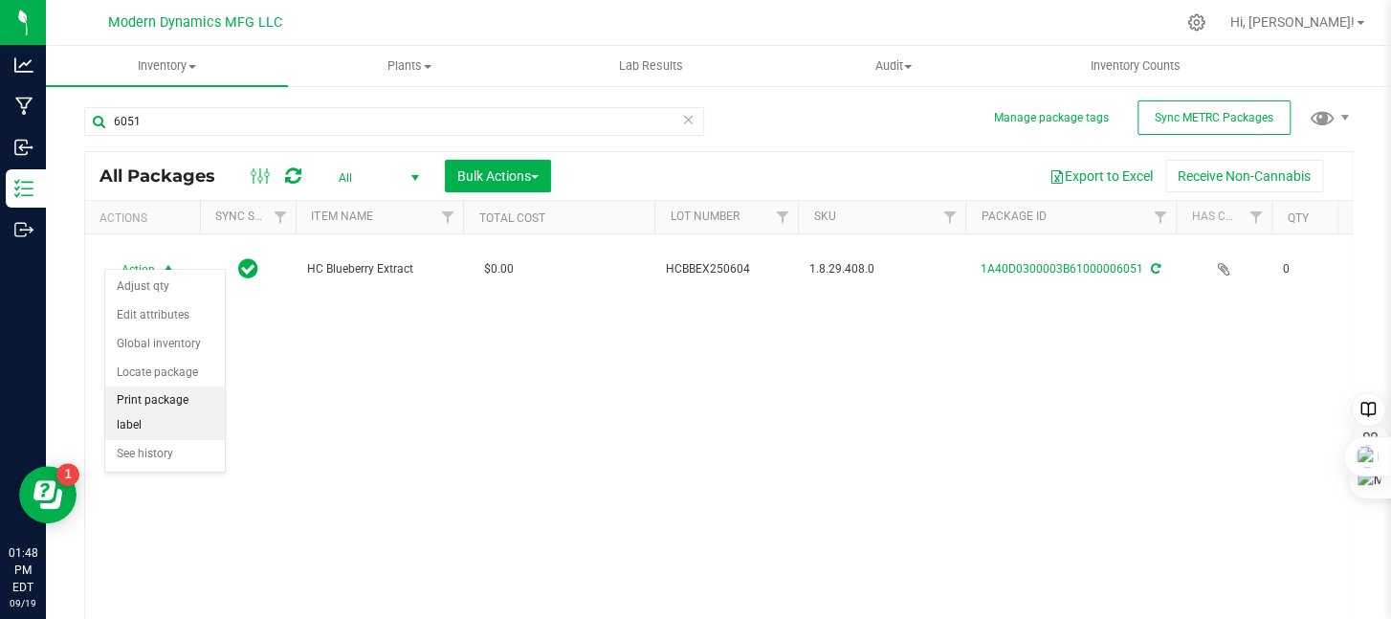
click at [168, 389] on li "Print package label" at bounding box center [165, 412] width 120 height 53
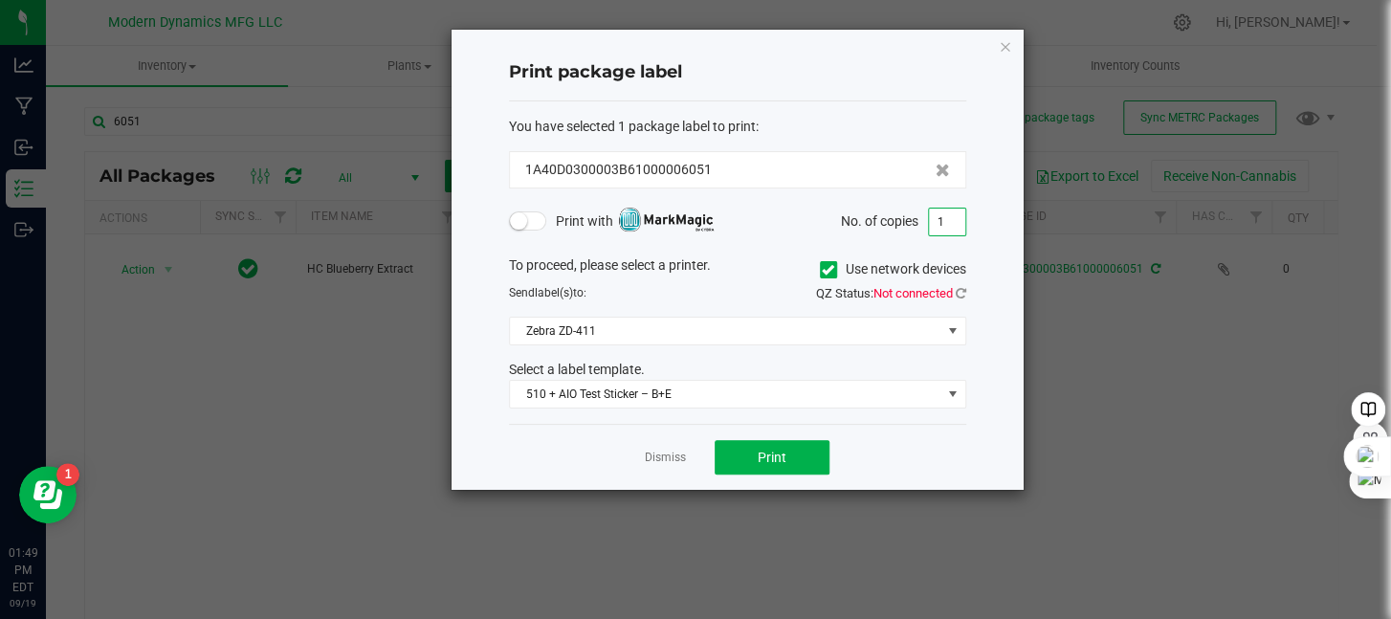
click at [939, 210] on input "1" at bounding box center [947, 222] width 36 height 27
type input "10"
click at [768, 458] on span "Print" at bounding box center [772, 457] width 29 height 15
click at [1002, 45] on icon "button" at bounding box center [1005, 45] width 13 height 23
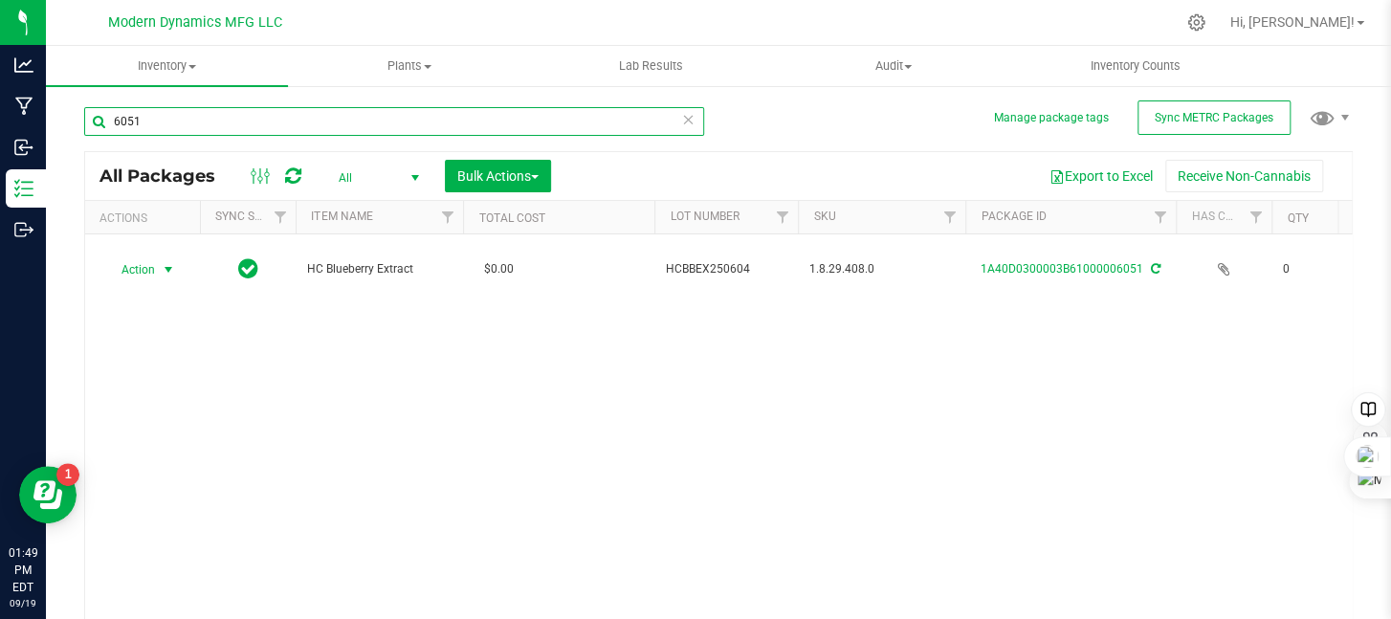
click at [230, 125] on input "6051" at bounding box center [394, 121] width 620 height 29
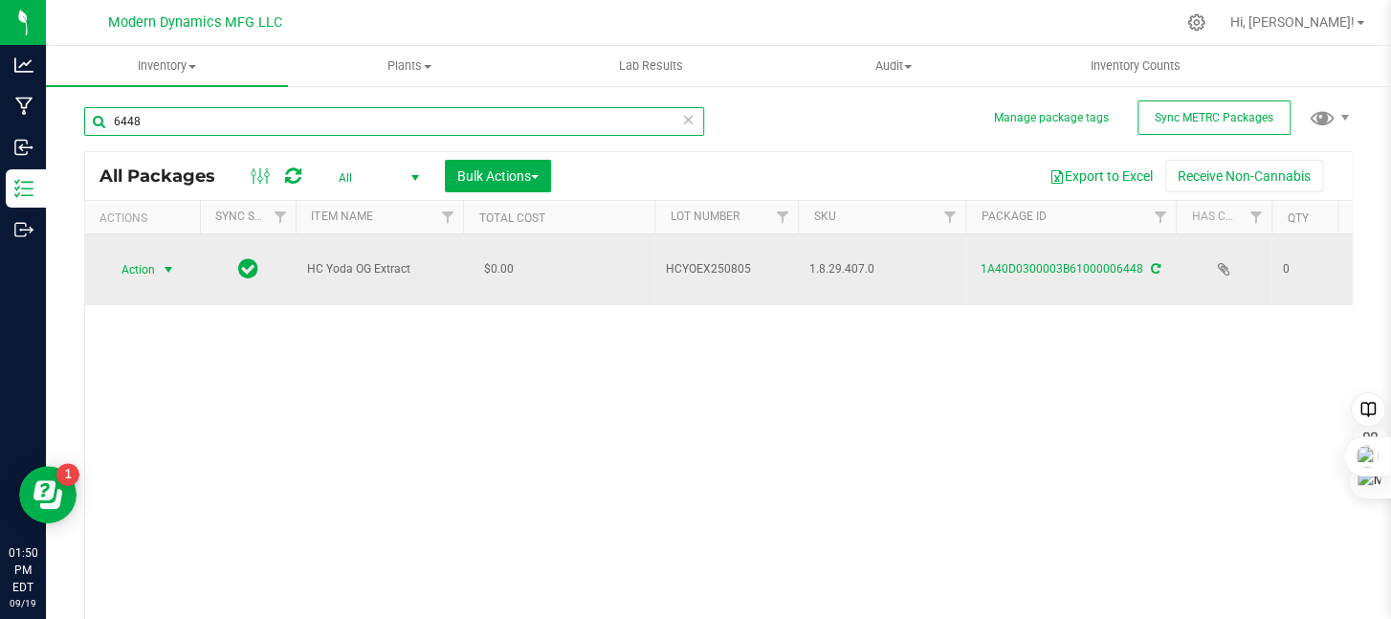
type input "6448"
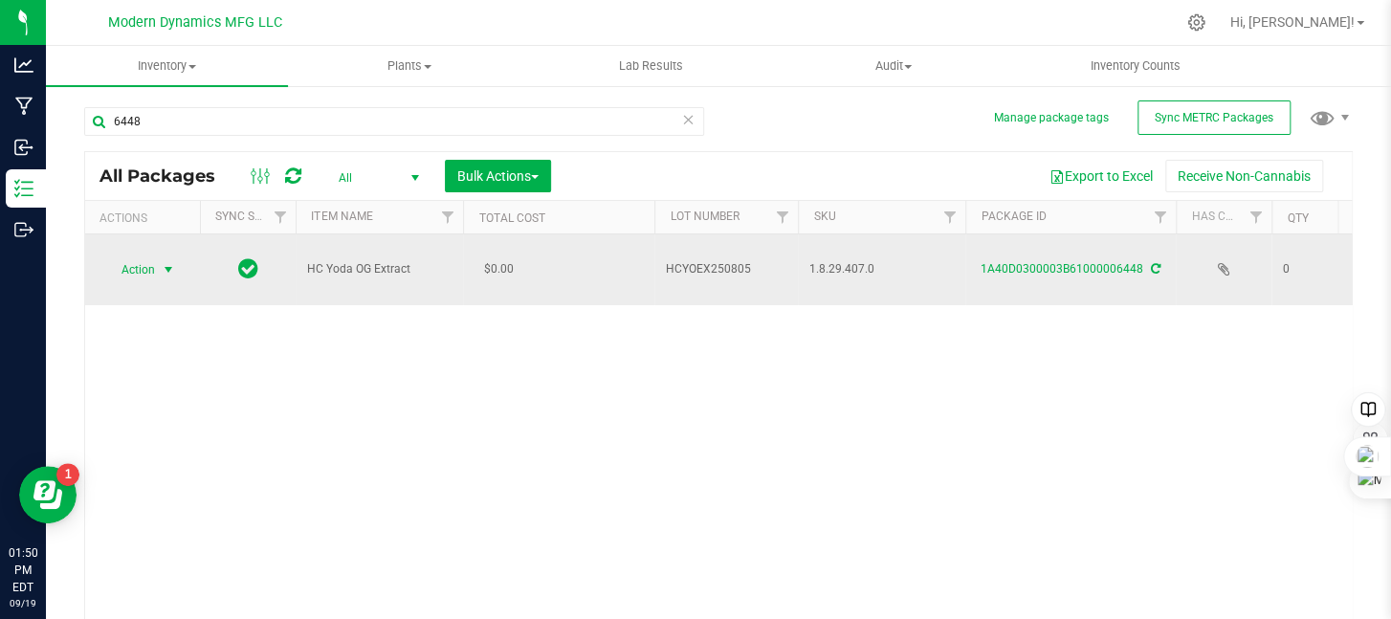
click at [170, 262] on span "select" at bounding box center [168, 269] width 15 height 15
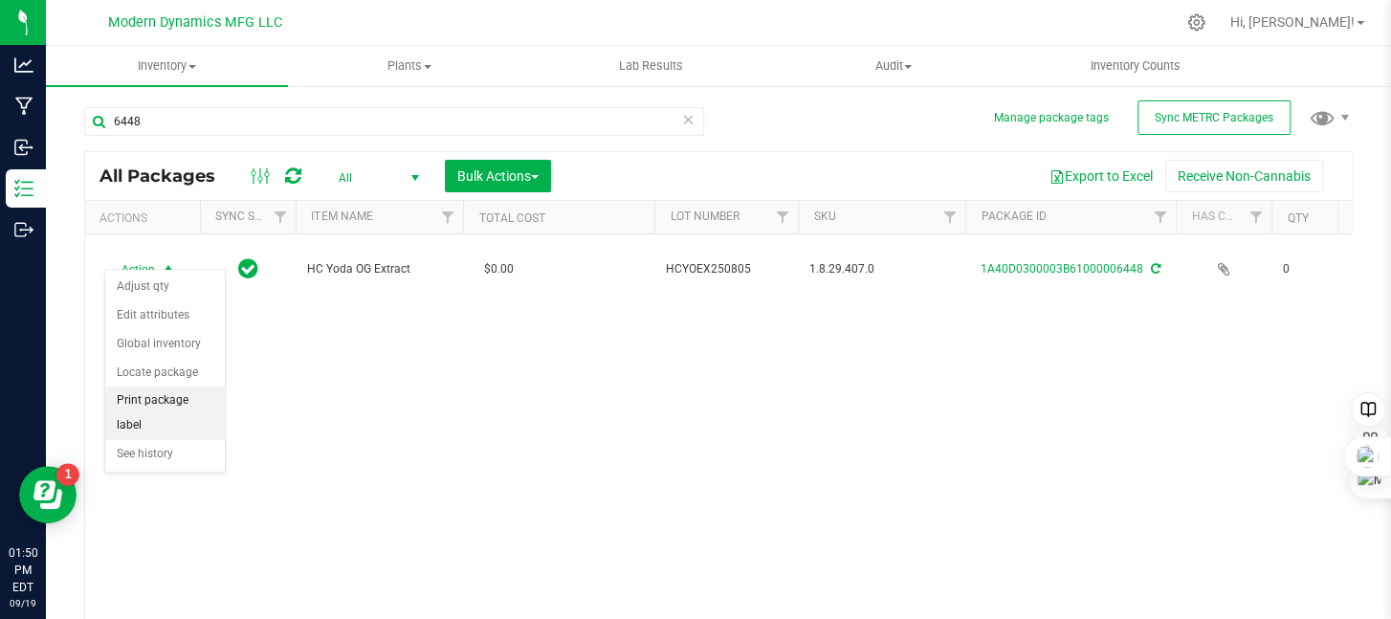
click at [188, 393] on li "Print package label" at bounding box center [165, 412] width 120 height 53
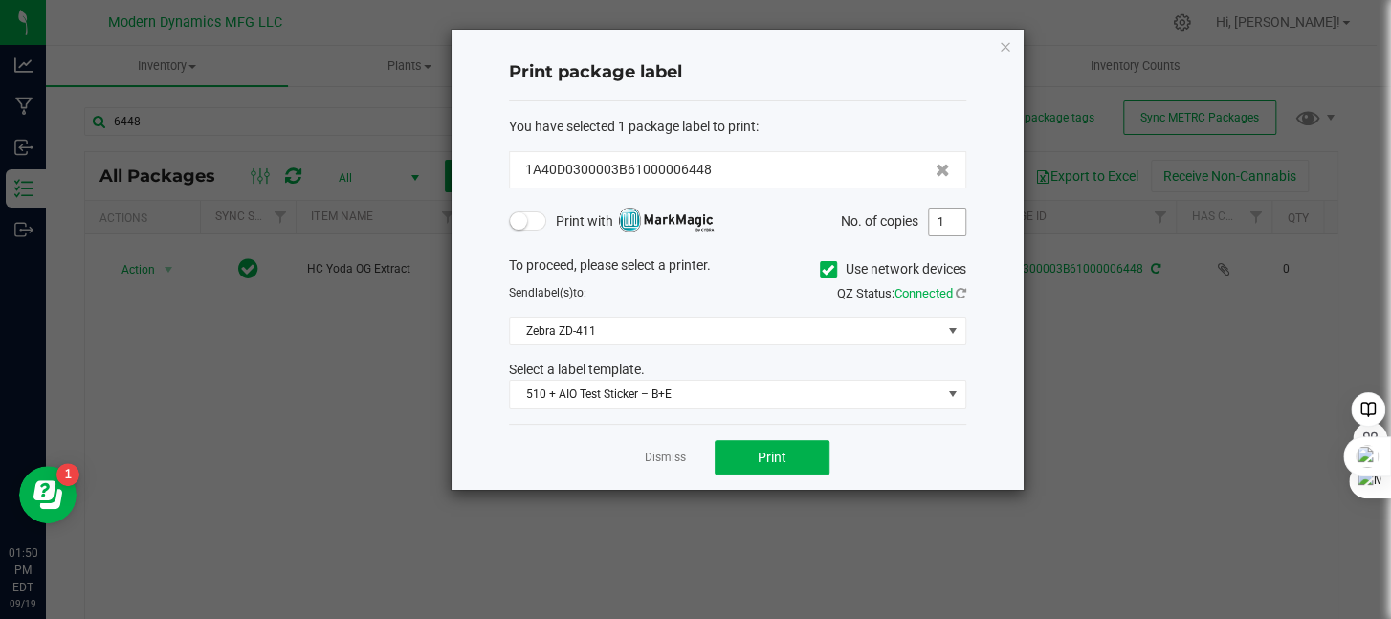
click at [948, 217] on input "1" at bounding box center [947, 222] width 36 height 27
type input "150"
click at [813, 458] on button "Print" at bounding box center [772, 457] width 115 height 34
click at [1010, 49] on icon "button" at bounding box center [1005, 45] width 13 height 23
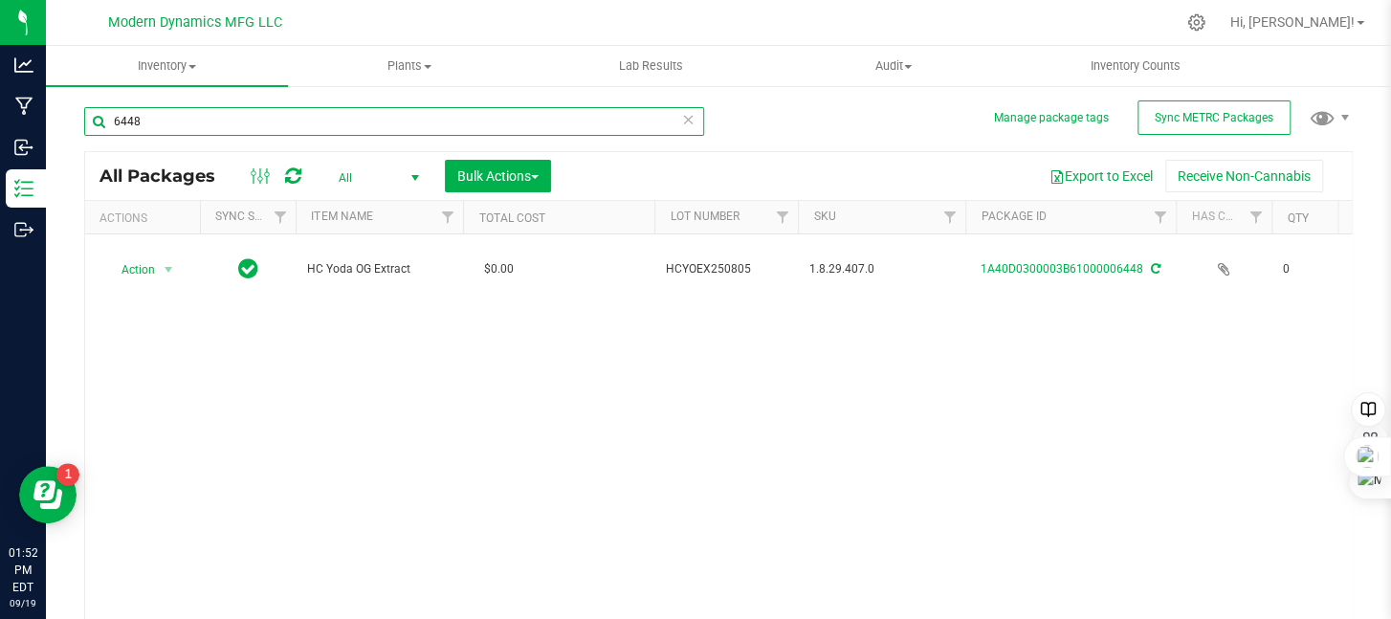
click at [207, 127] on input "6448" at bounding box center [394, 121] width 620 height 29
type input "6450"
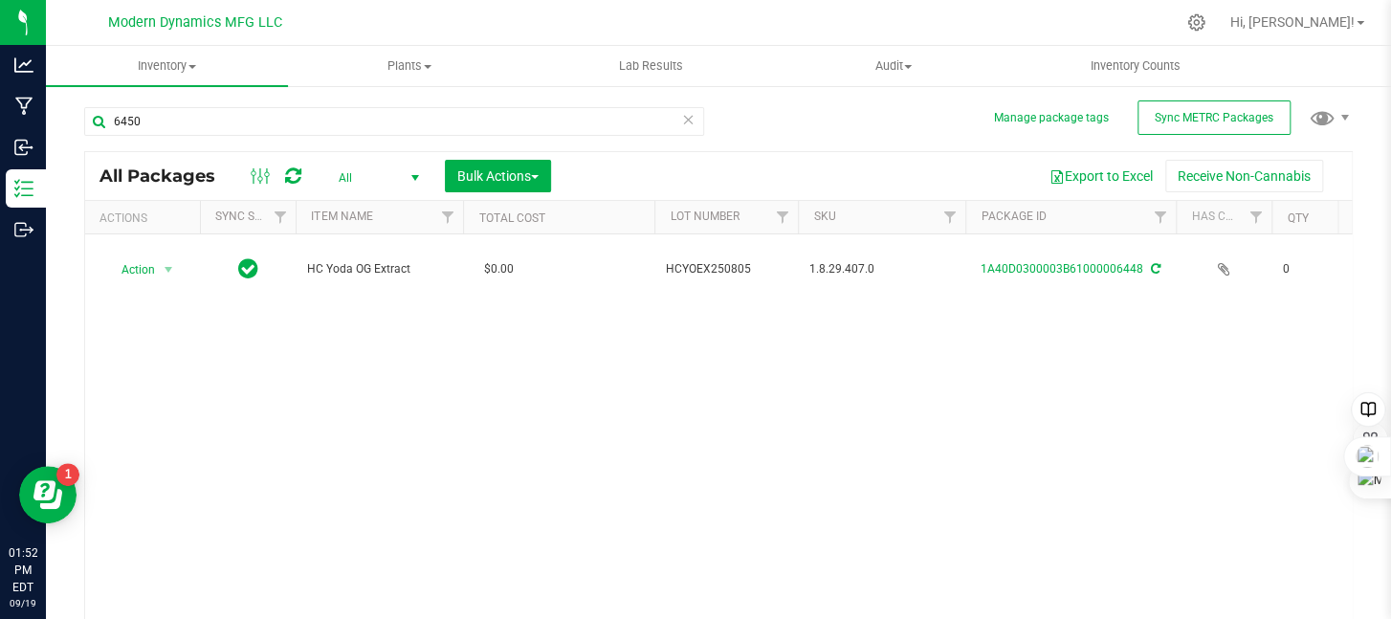
click at [796, 349] on div "Action Action Adjust qty Edit attributes Global inventory Locate package Print …" at bounding box center [718, 429] width 1267 height 390
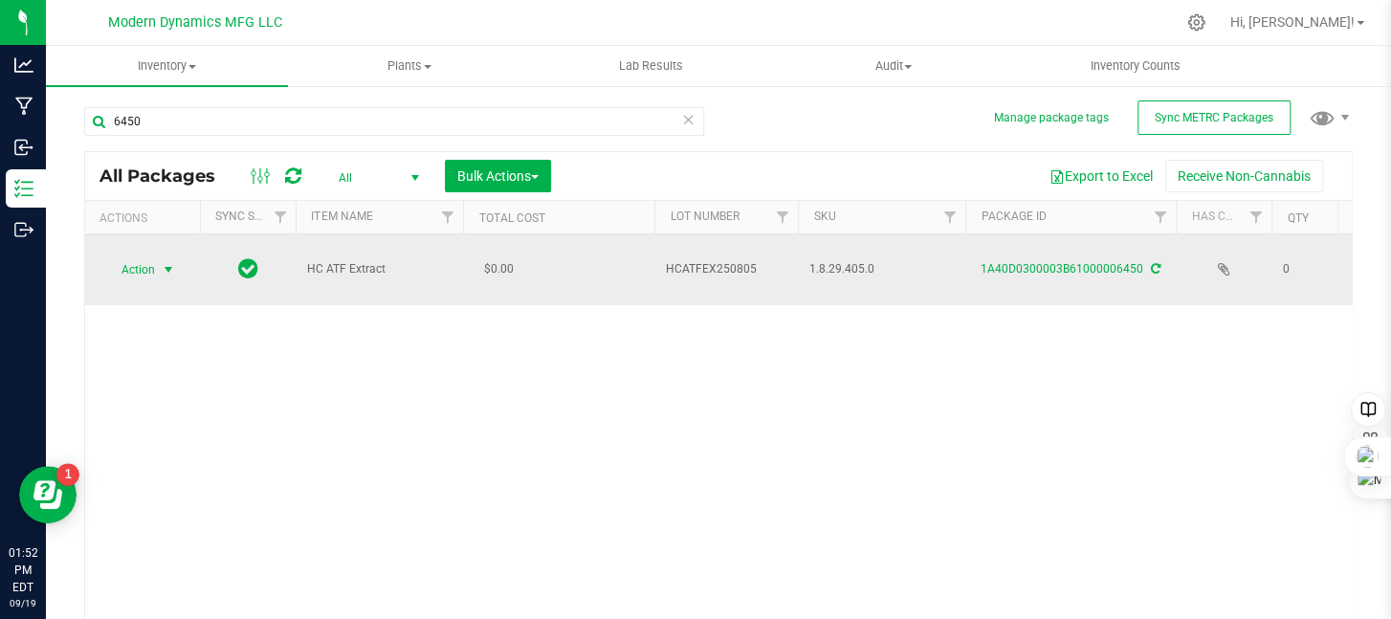
click at [172, 262] on span "select" at bounding box center [168, 269] width 15 height 15
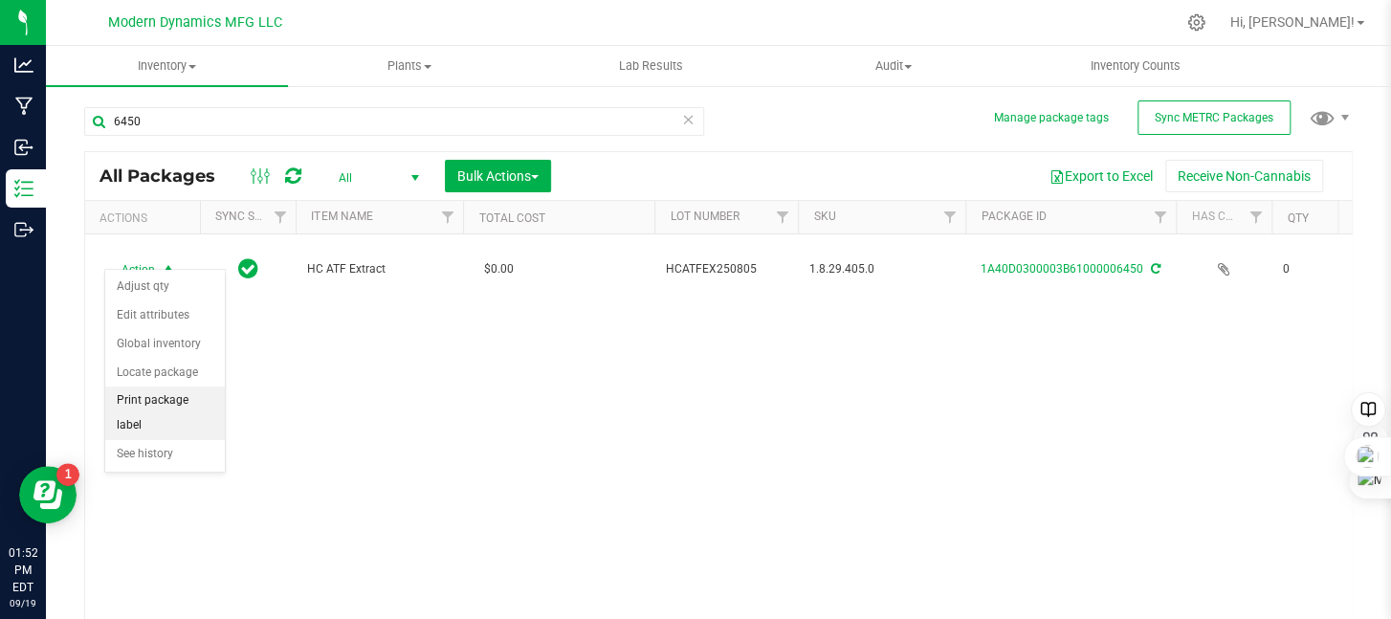
click at [155, 394] on li "Print package label" at bounding box center [165, 412] width 120 height 53
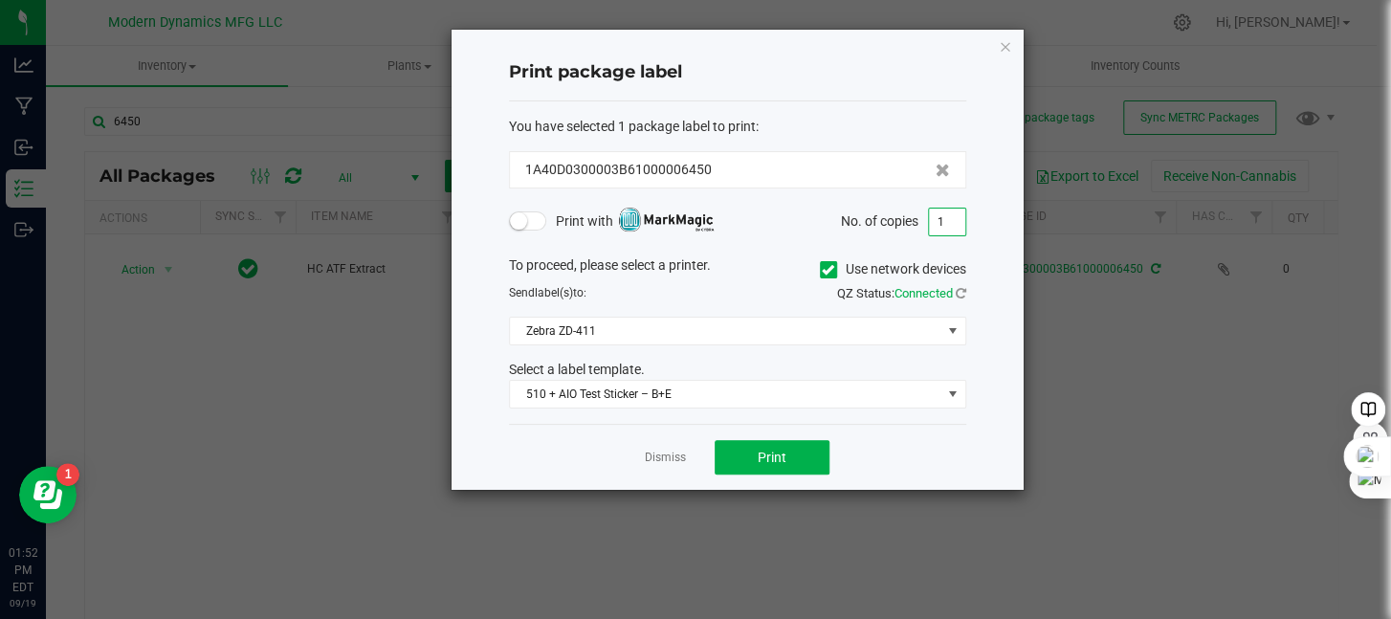
click at [945, 215] on input "1" at bounding box center [947, 222] width 36 height 27
type input "220"
click at [765, 453] on span "Print" at bounding box center [772, 457] width 29 height 15
click at [1007, 43] on icon "button" at bounding box center [1005, 45] width 13 height 23
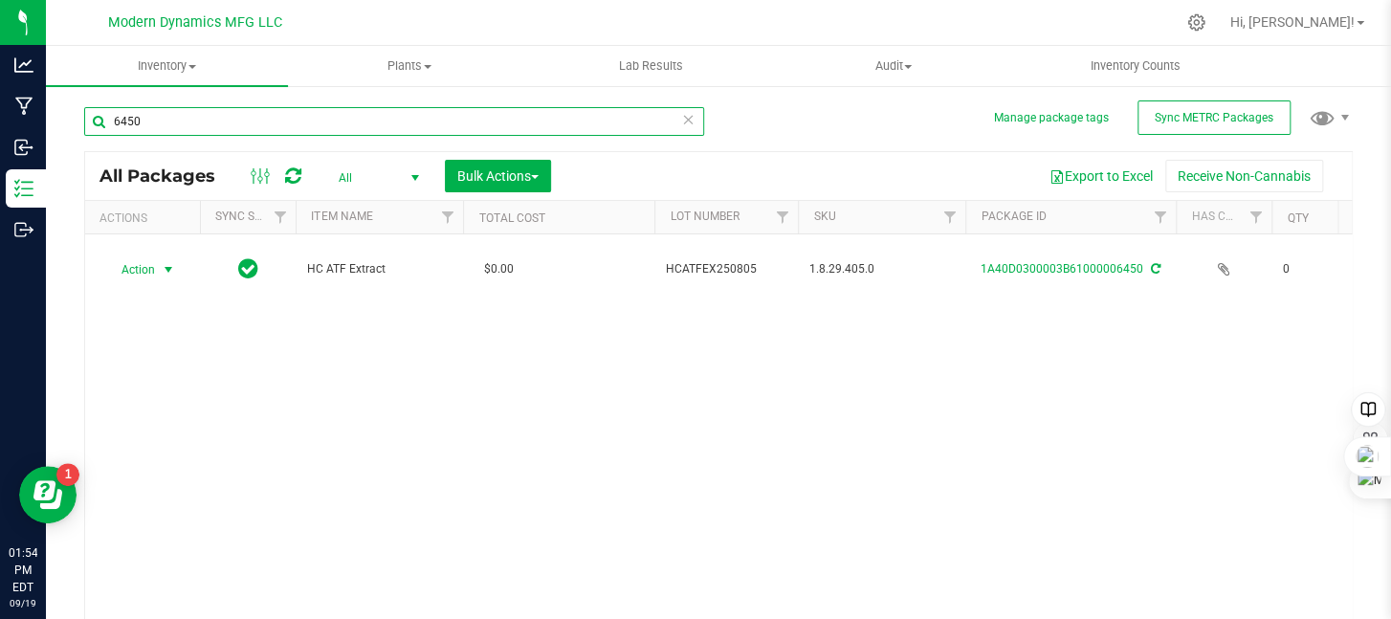
click at [172, 120] on input "6450" at bounding box center [394, 121] width 620 height 29
type input "4"
type input "6449"
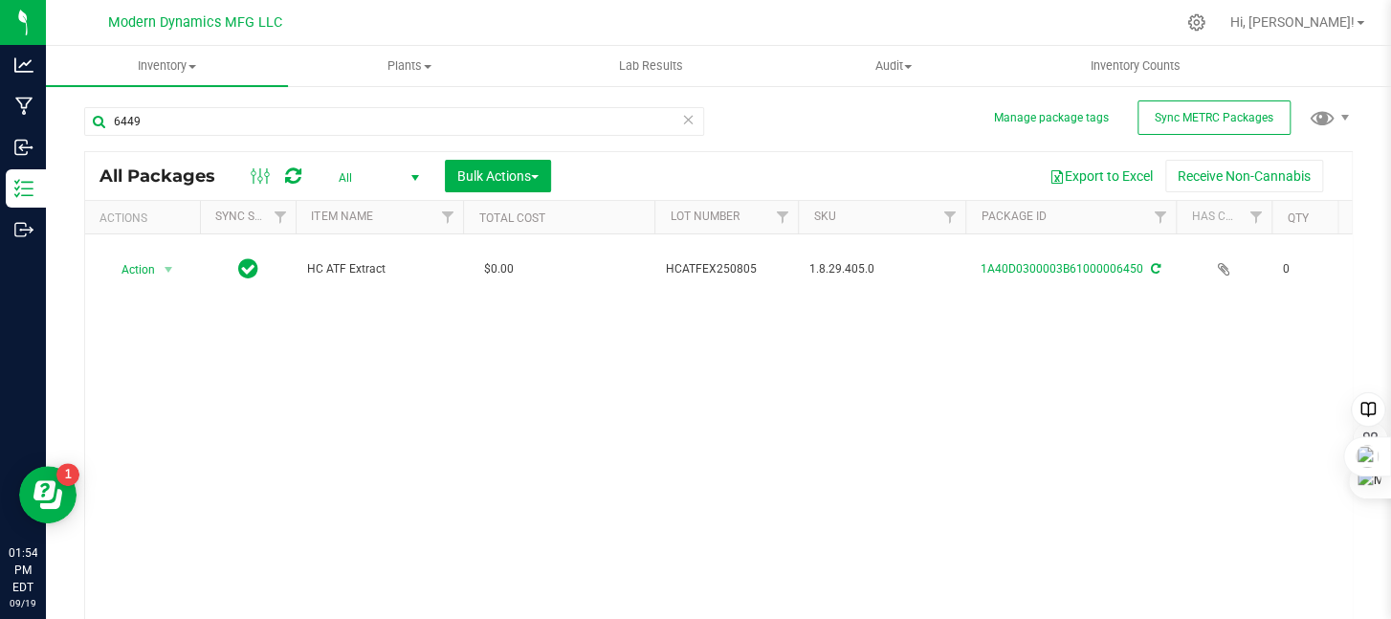
click at [299, 449] on div "Action Action Adjust qty Edit attributes Global inventory Locate package Print …" at bounding box center [718, 429] width 1267 height 390
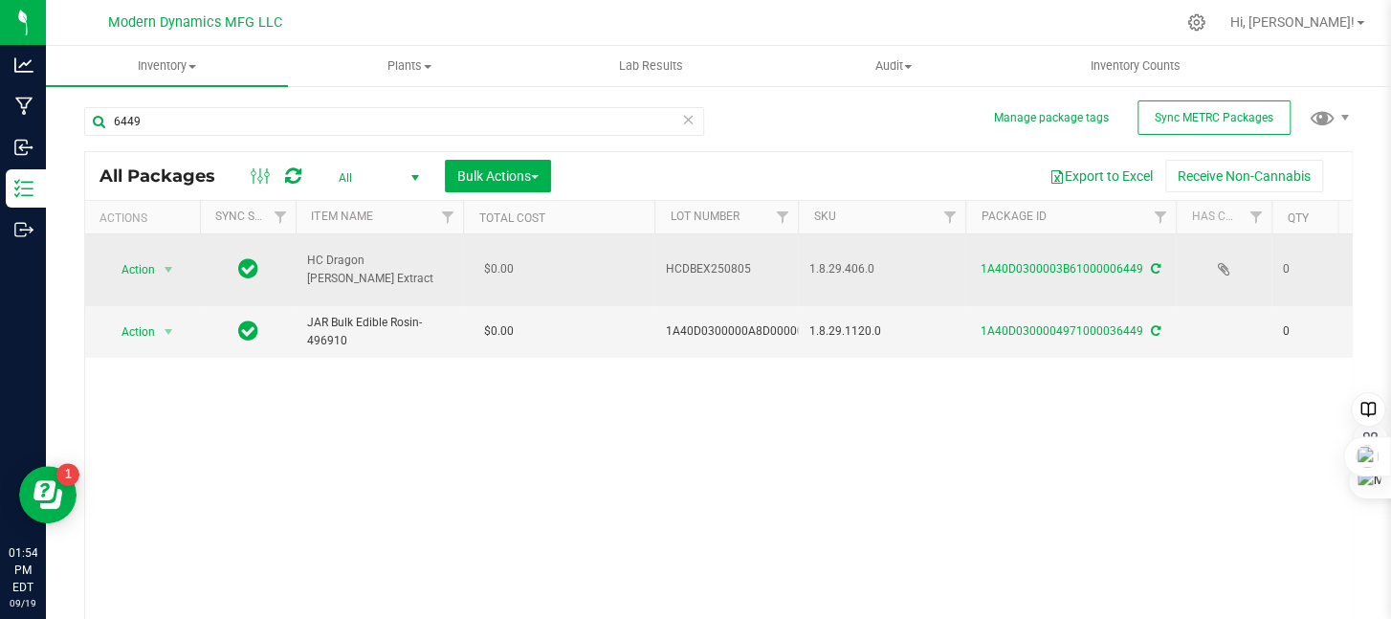
click at [938, 260] on span "1.8.29.406.0" at bounding box center [881, 269] width 144 height 18
click at [939, 260] on span "1.8.29.406.0" at bounding box center [881, 269] width 144 height 18
click at [169, 262] on span "select" at bounding box center [168, 269] width 15 height 15
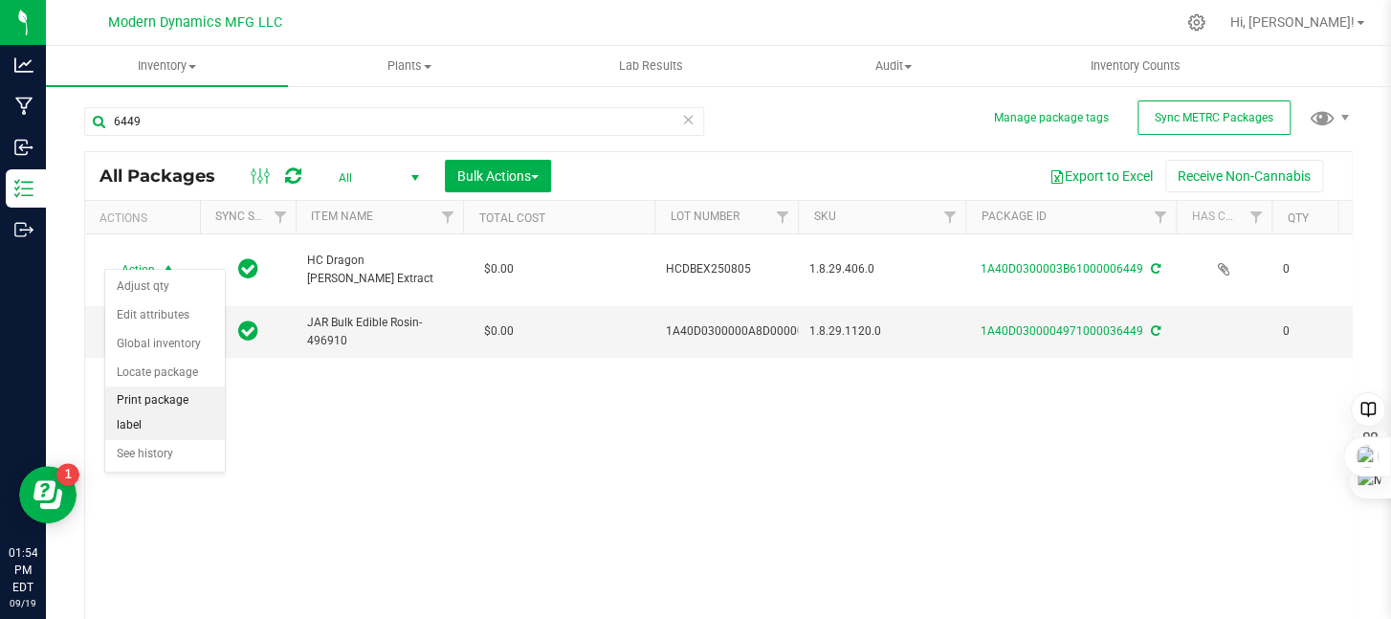
click at [161, 401] on li "Print package label" at bounding box center [165, 412] width 120 height 53
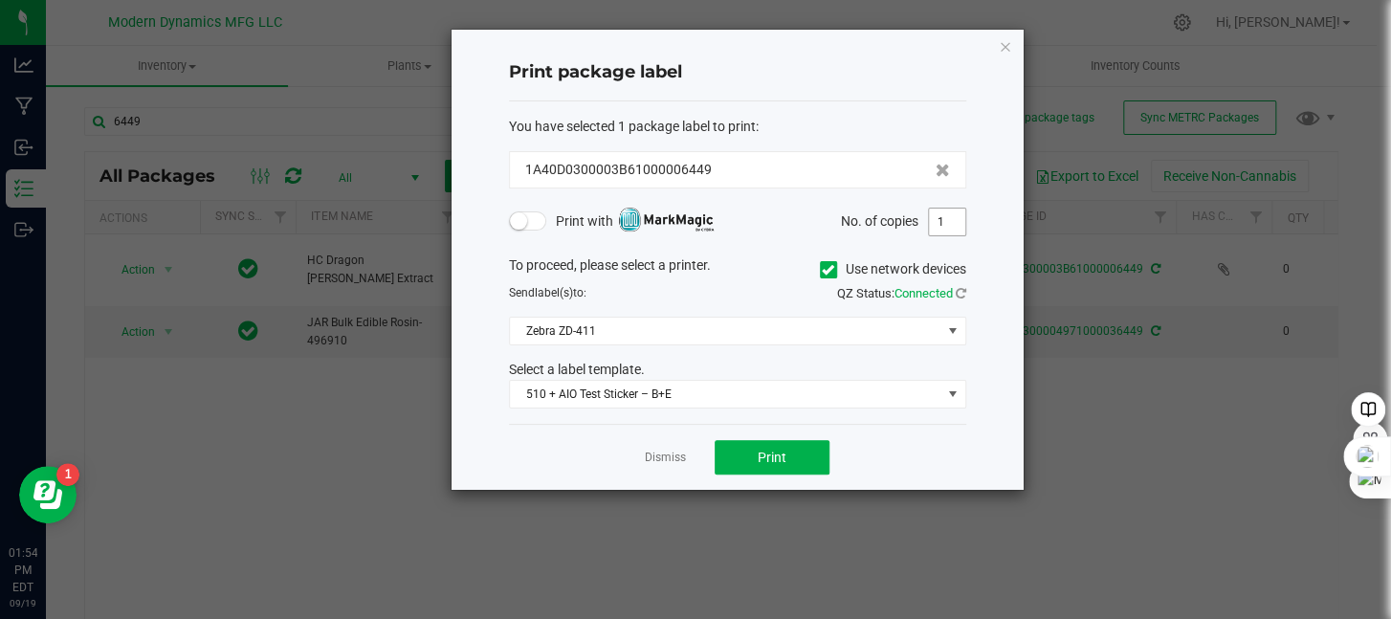
click at [949, 222] on input "1" at bounding box center [947, 222] width 36 height 27
type input "217"
click at [817, 452] on button "Print" at bounding box center [772, 457] width 115 height 34
